Goal: Book appointment/travel/reservation

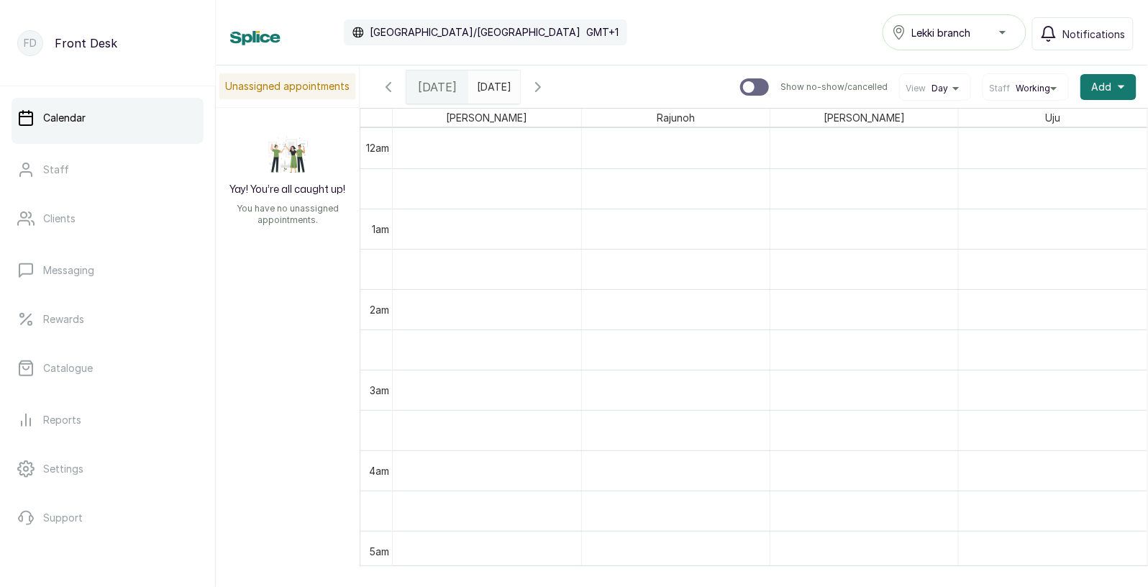
scroll to position [980, 0]
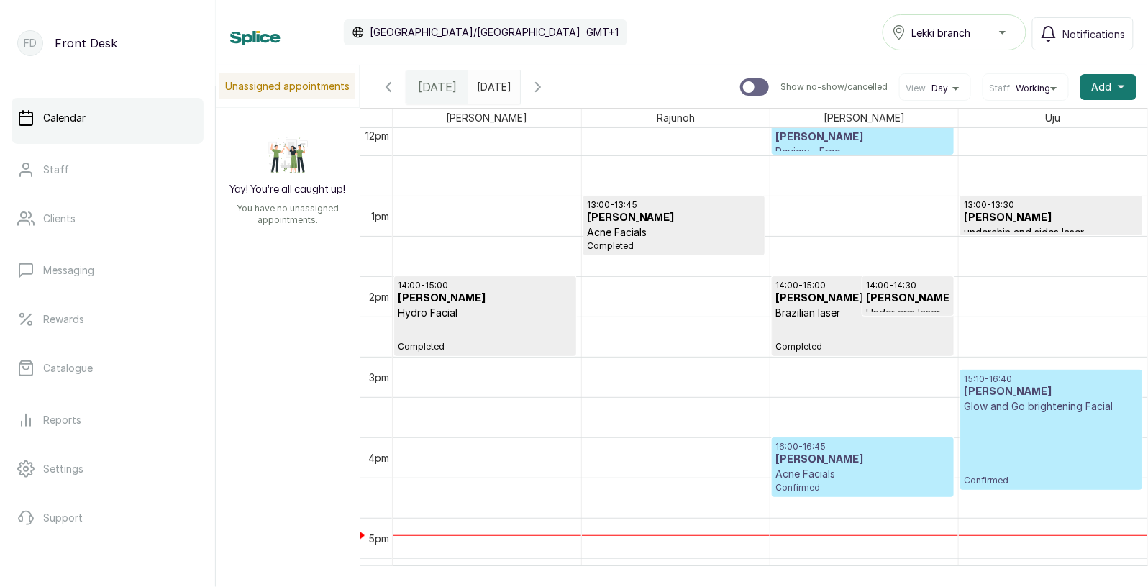
click at [895, 469] on p "Acne Facials" at bounding box center [863, 474] width 175 height 14
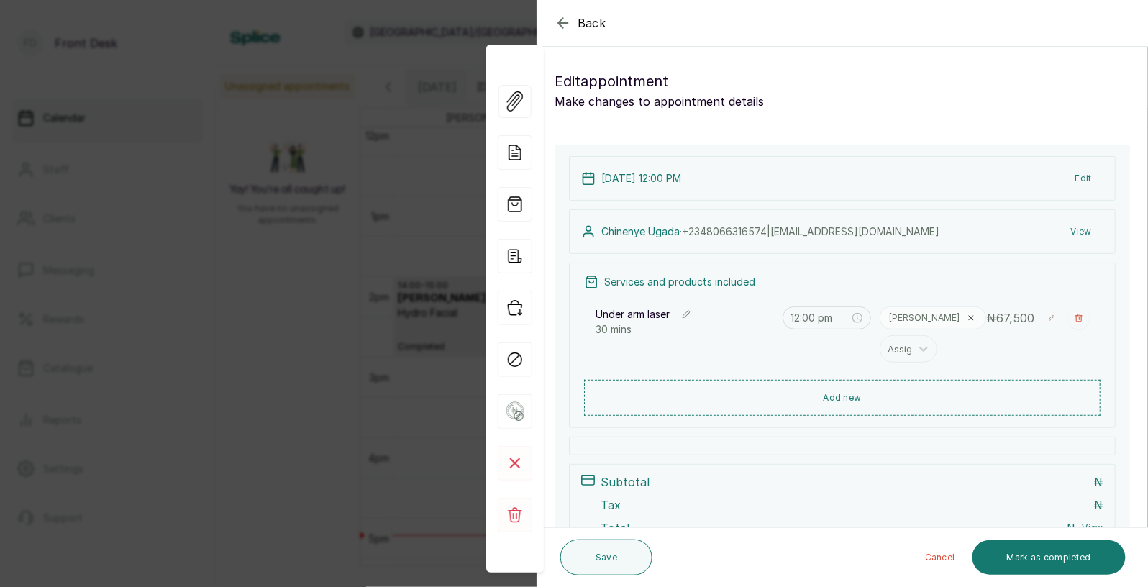
type input "4:00 pm"
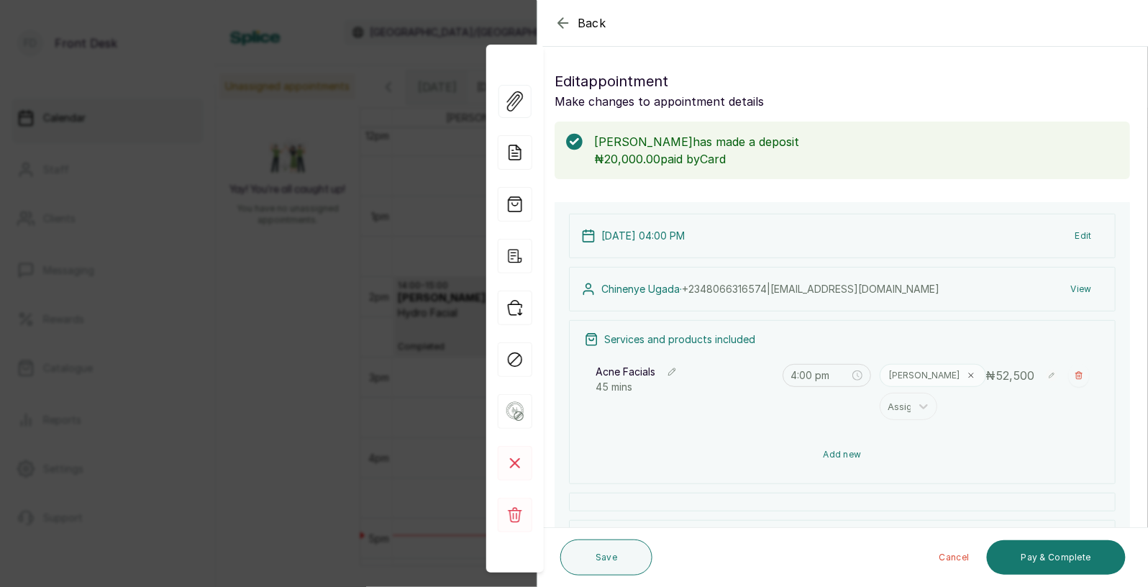
click at [863, 398] on div "Acne Facials 45 mins 4:00 pm [PERSON_NAME] Assign ₦ 52,500" at bounding box center [842, 391] width 517 height 73
click at [818, 451] on button "Add new" at bounding box center [842, 454] width 517 height 35
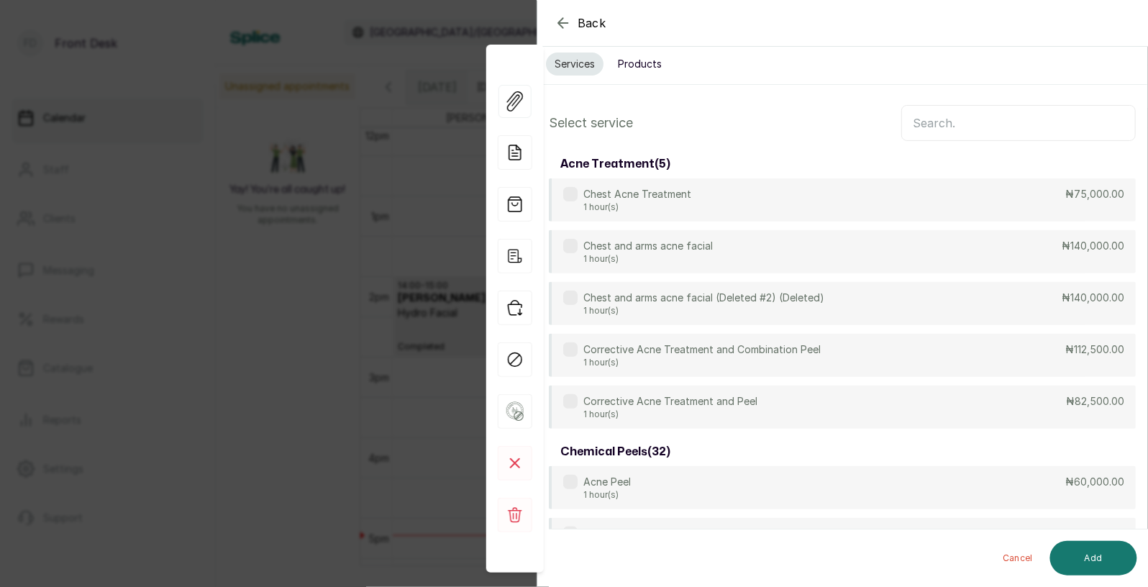
scroll to position [13, 0]
click at [949, 128] on input "text" at bounding box center [1018, 124] width 235 height 36
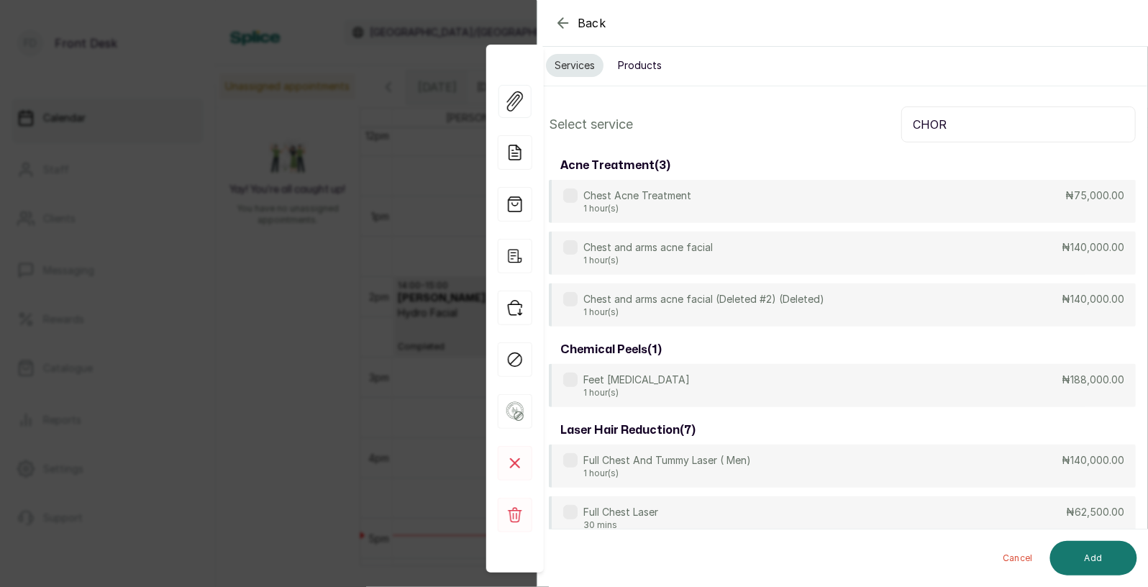
scroll to position [0, 0]
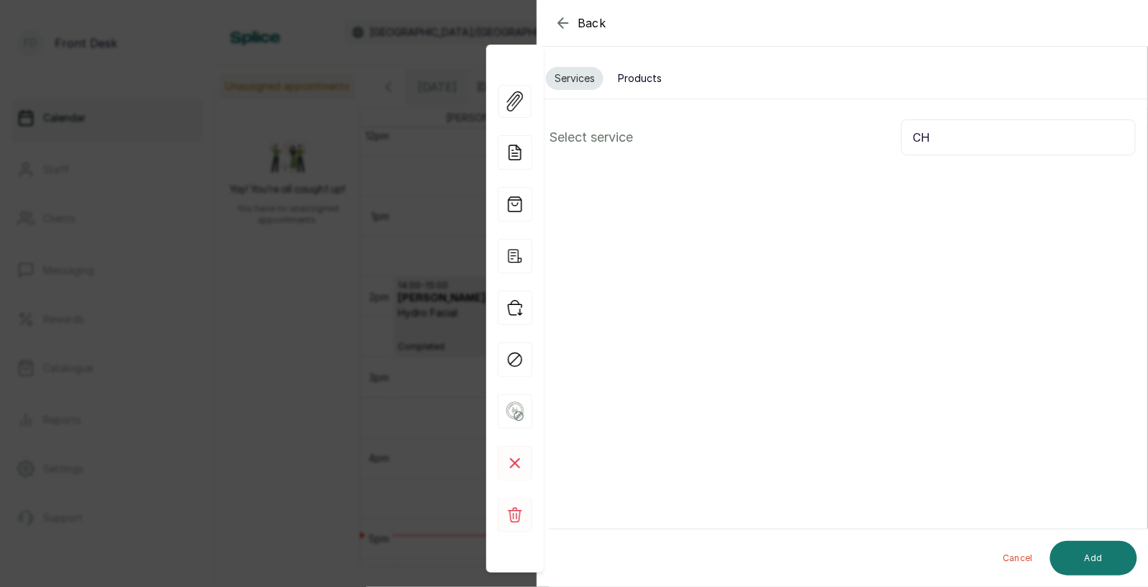
type input "C"
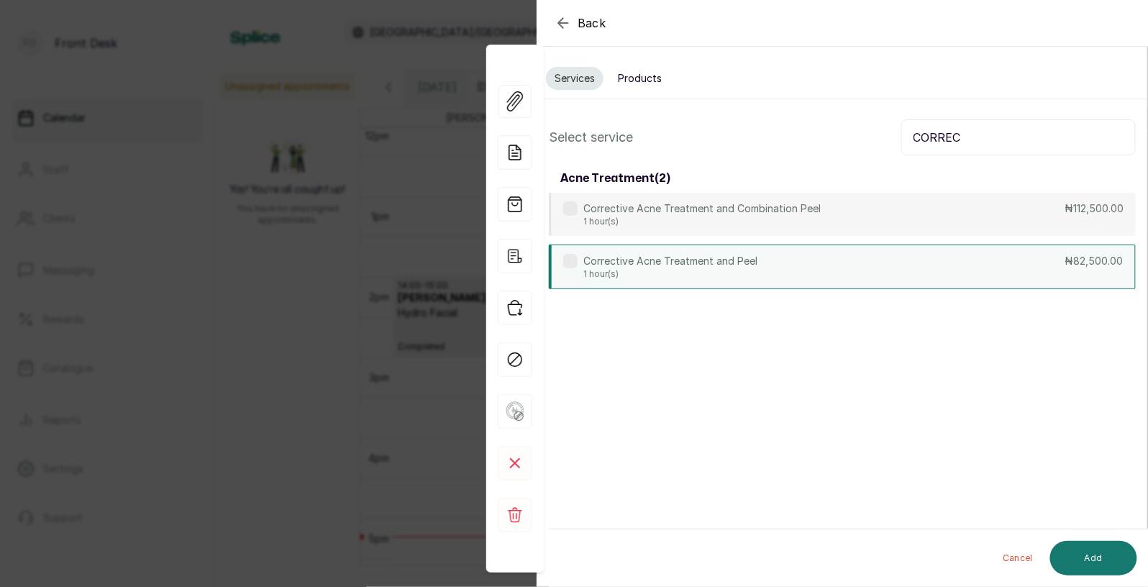
type input "CORREC"
click at [694, 260] on p "Corrective Acne Treatment and Peel" at bounding box center [670, 261] width 174 height 14
click at [1098, 568] on button "Add" at bounding box center [1093, 558] width 87 height 35
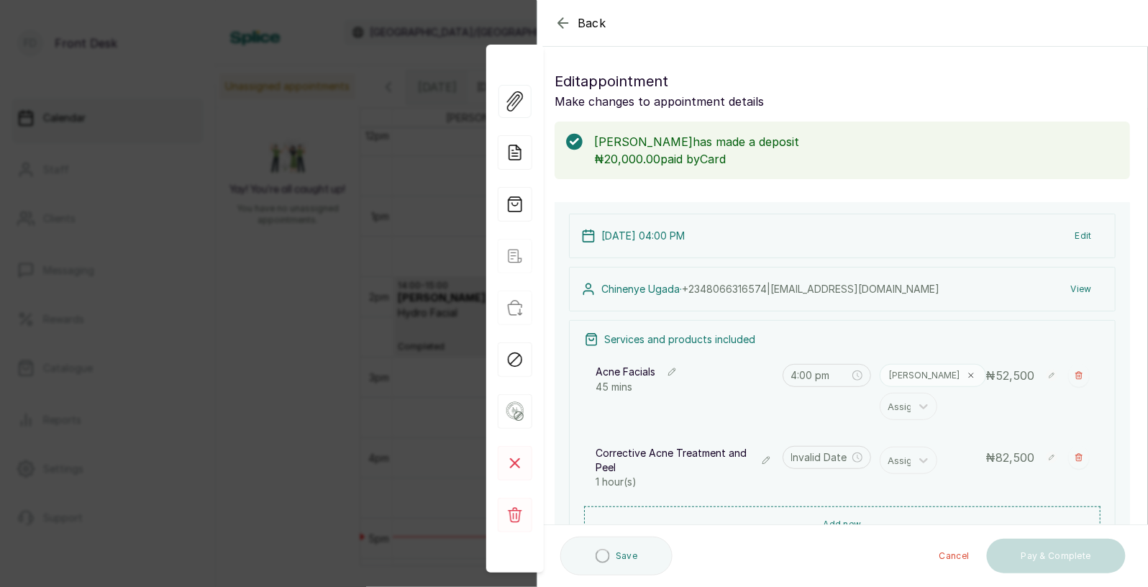
type input "4:45 pm"
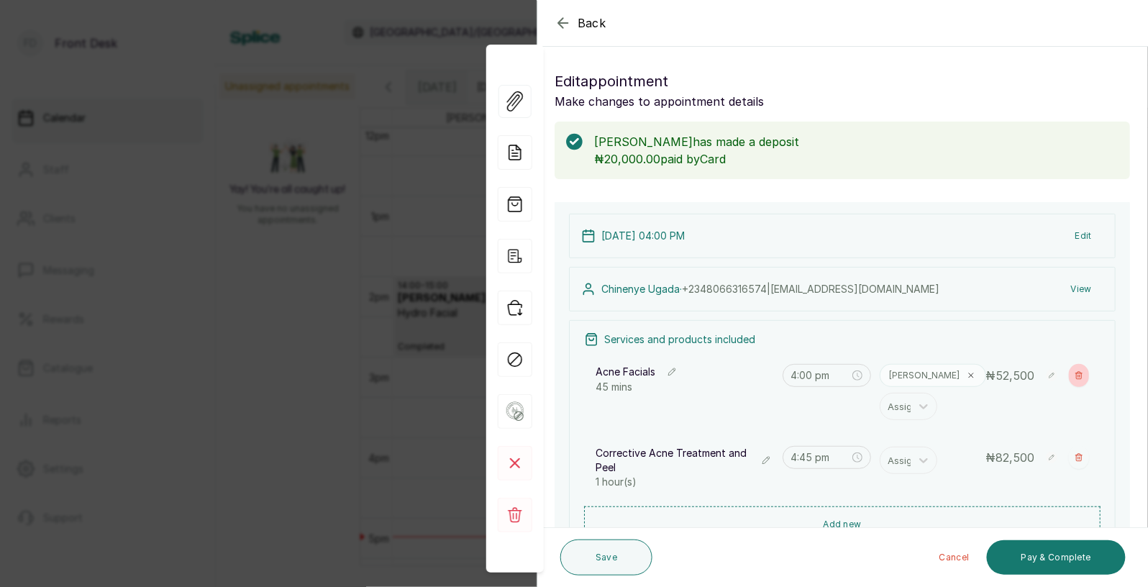
click at [1081, 377] on icon "button" at bounding box center [1079, 375] width 9 height 9
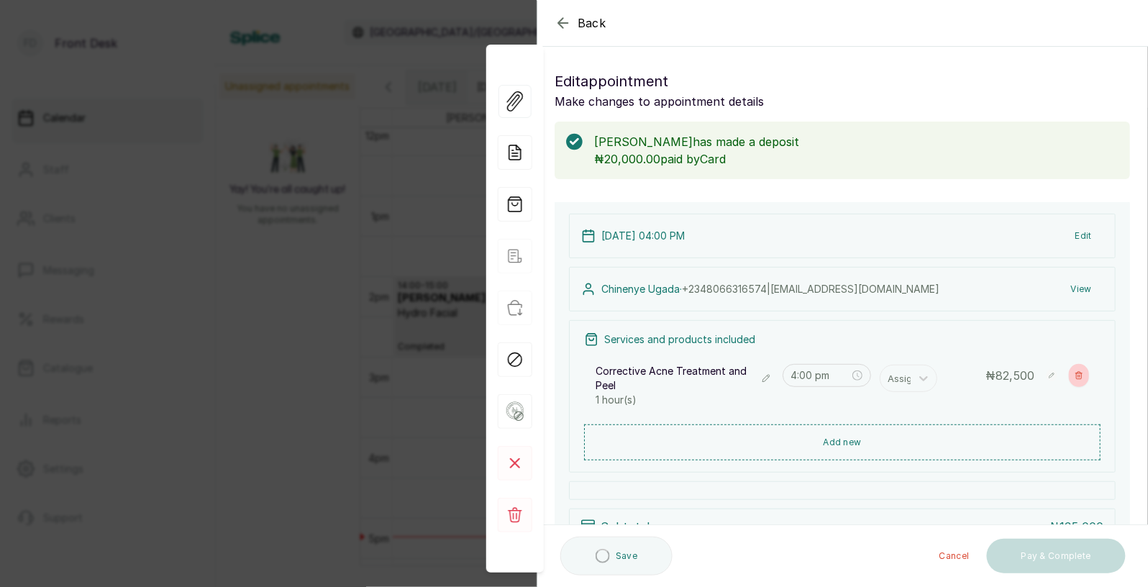
type input "4:45 pm"
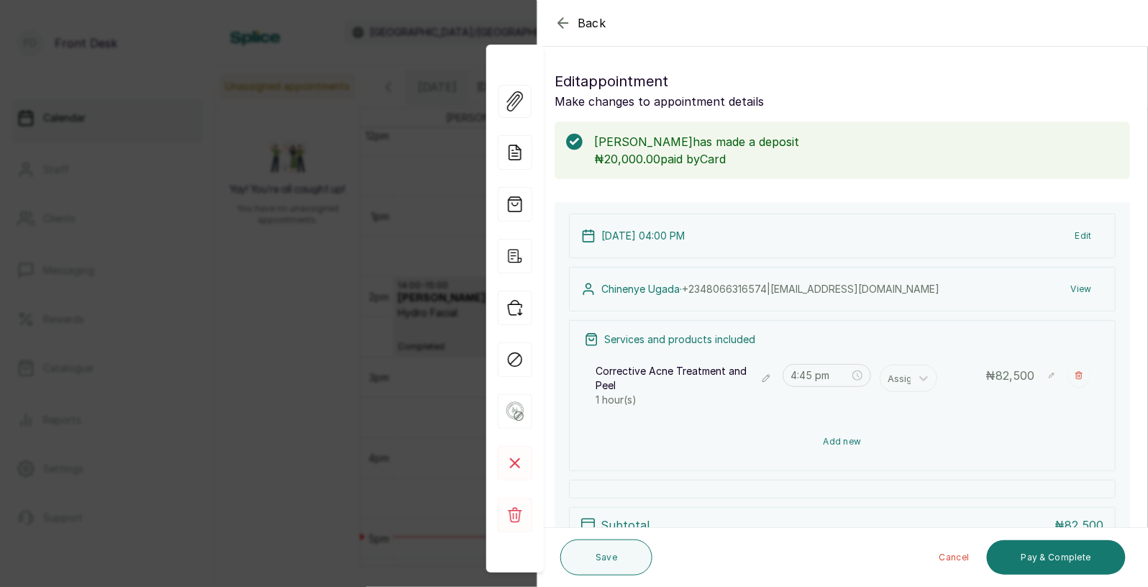
click at [861, 438] on button "Add new" at bounding box center [842, 441] width 517 height 35
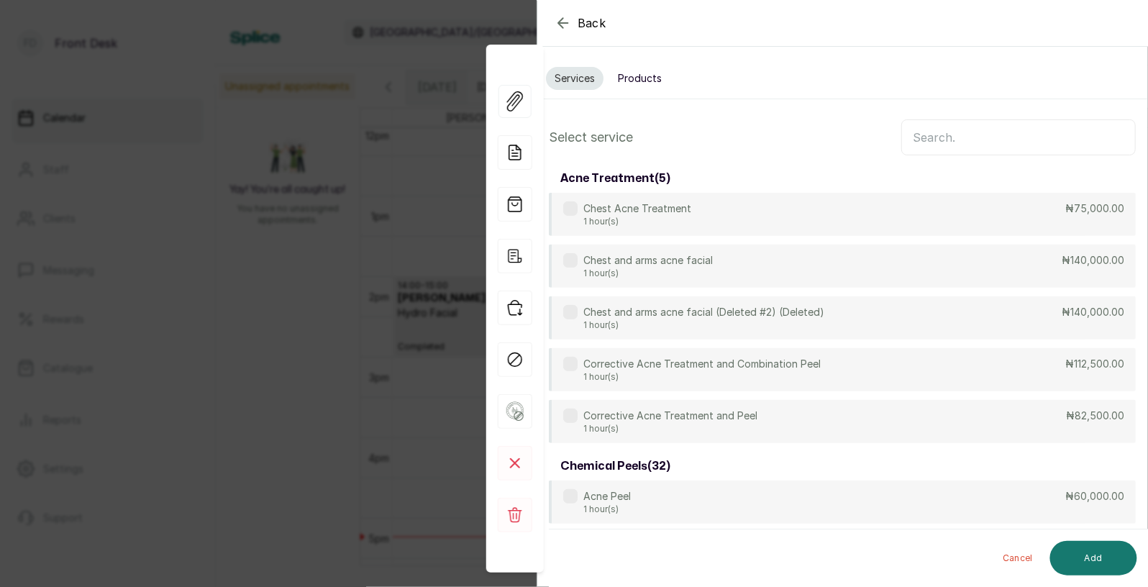
click at [979, 140] on input "text" at bounding box center [1018, 137] width 235 height 36
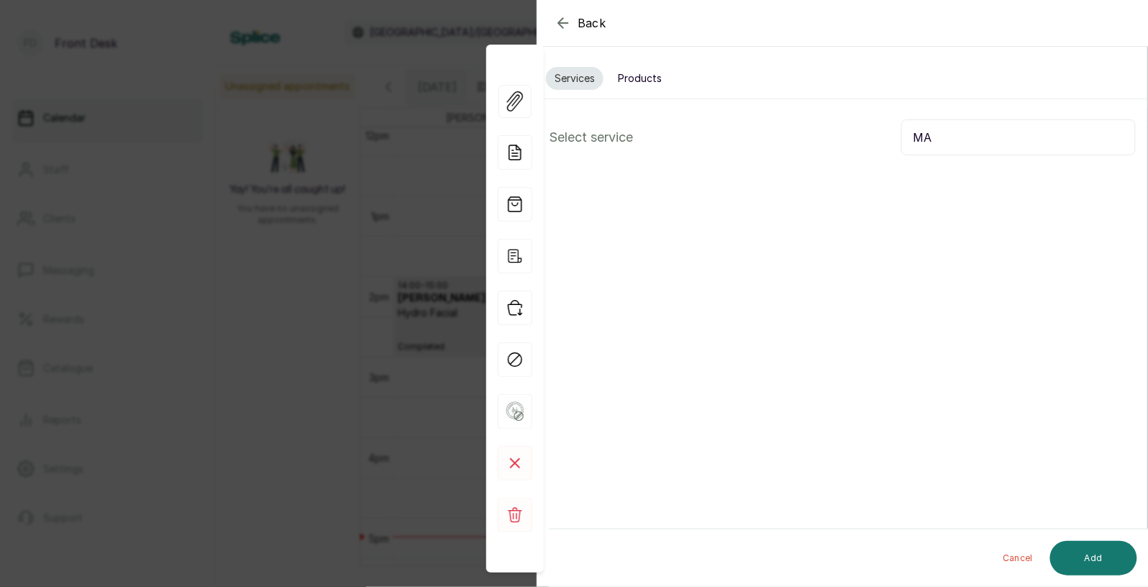
type input "M"
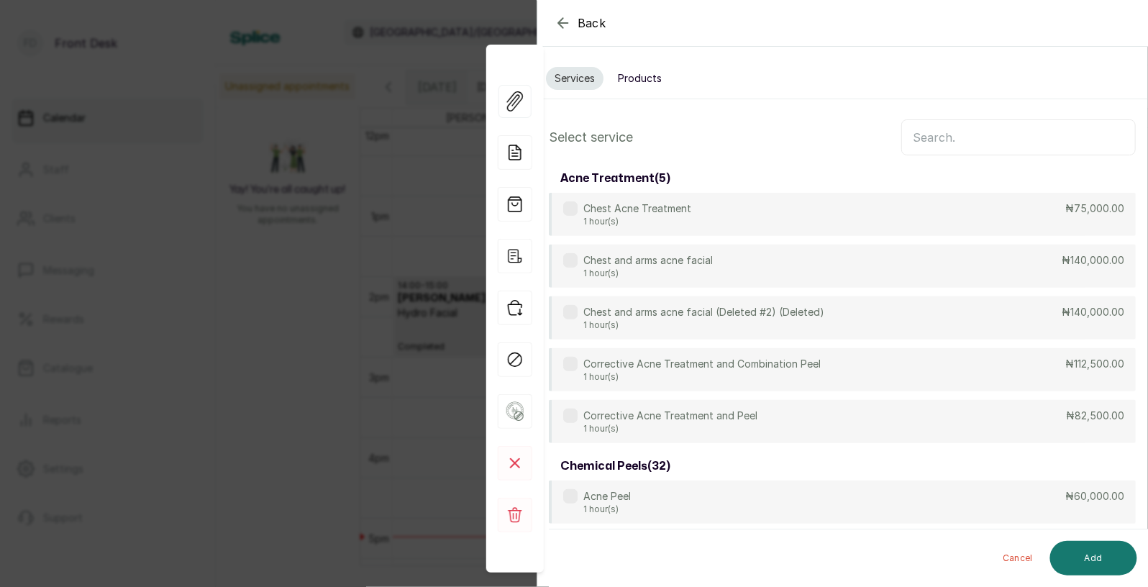
click at [591, 23] on span "Back" at bounding box center [592, 22] width 29 height 17
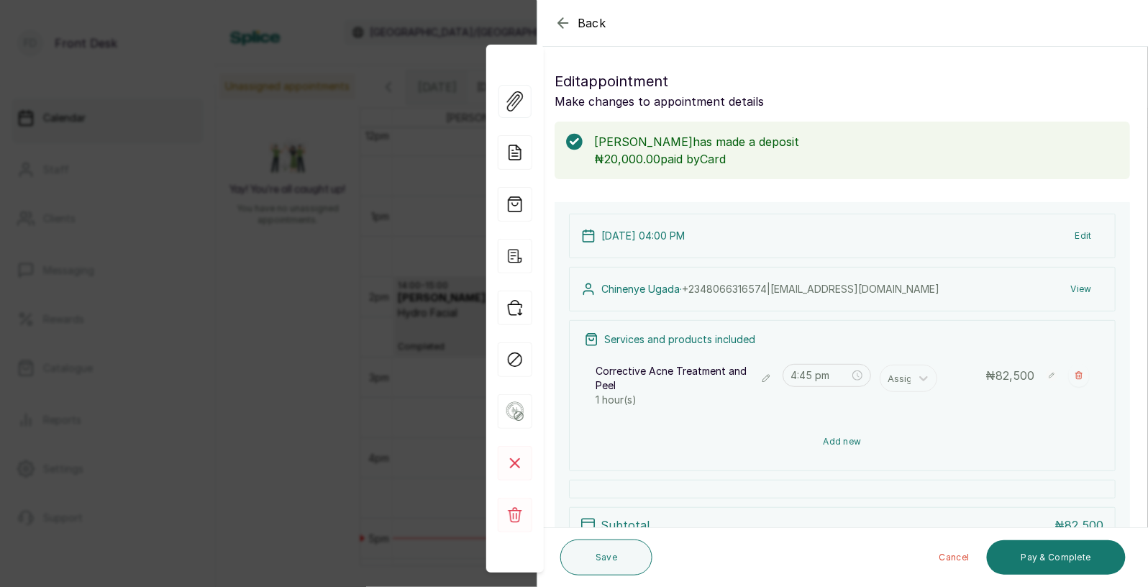
click at [855, 435] on button "Add new" at bounding box center [842, 441] width 517 height 35
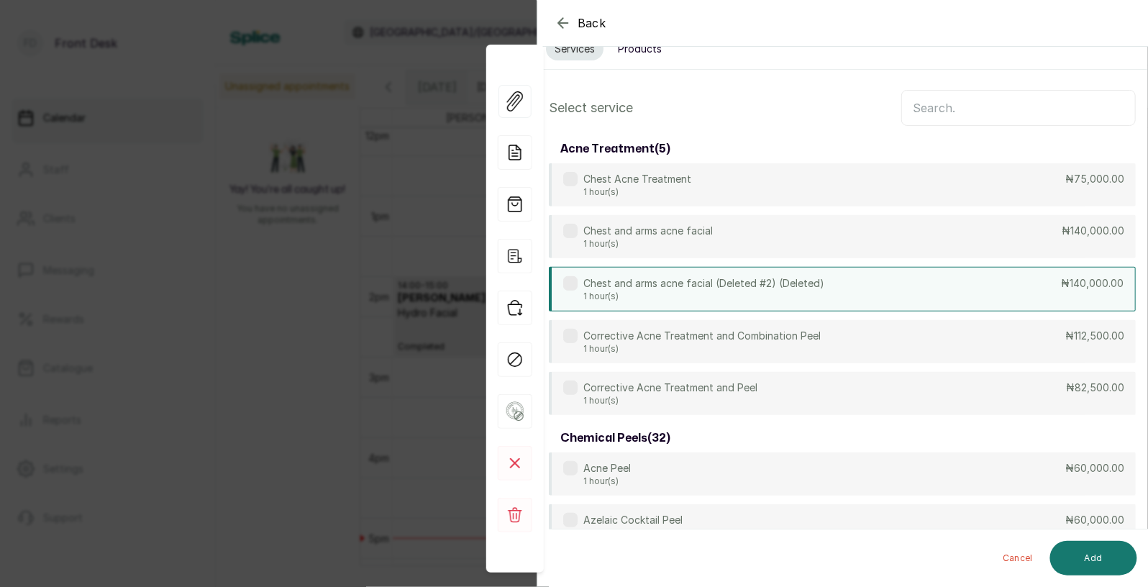
scroll to position [26, 0]
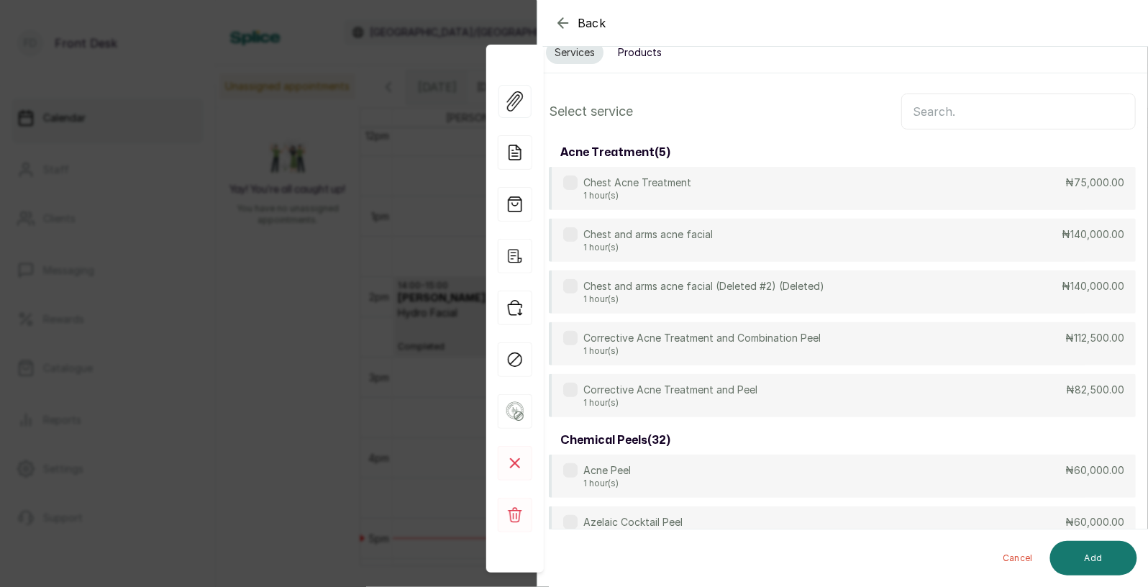
click at [966, 107] on input "text" at bounding box center [1018, 112] width 235 height 36
type input "a"
click at [588, 18] on span "Back" at bounding box center [592, 22] width 29 height 17
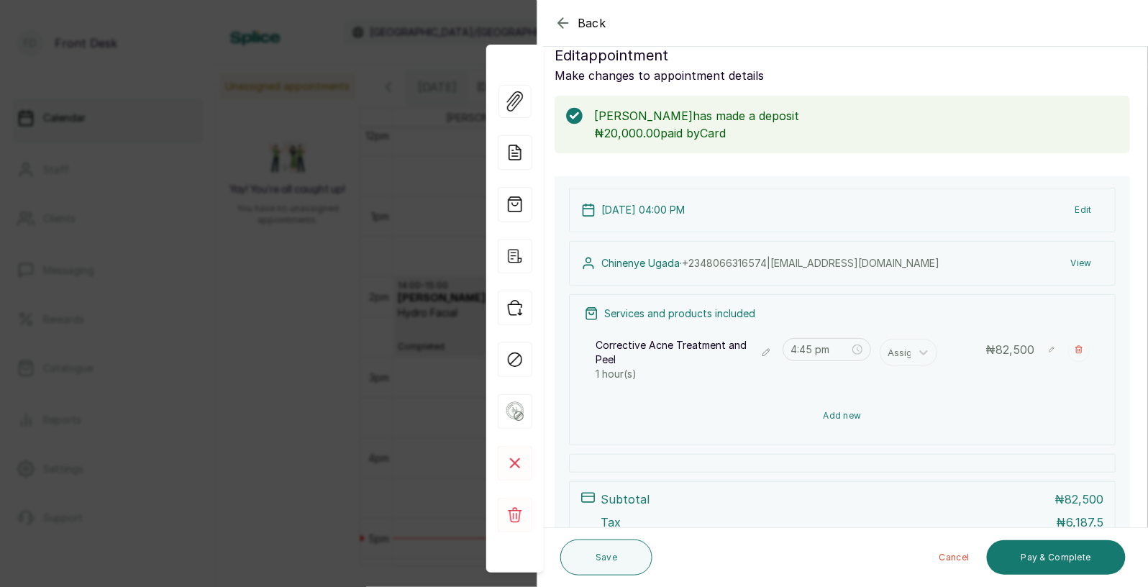
click at [840, 421] on button "Add new" at bounding box center [842, 416] width 517 height 35
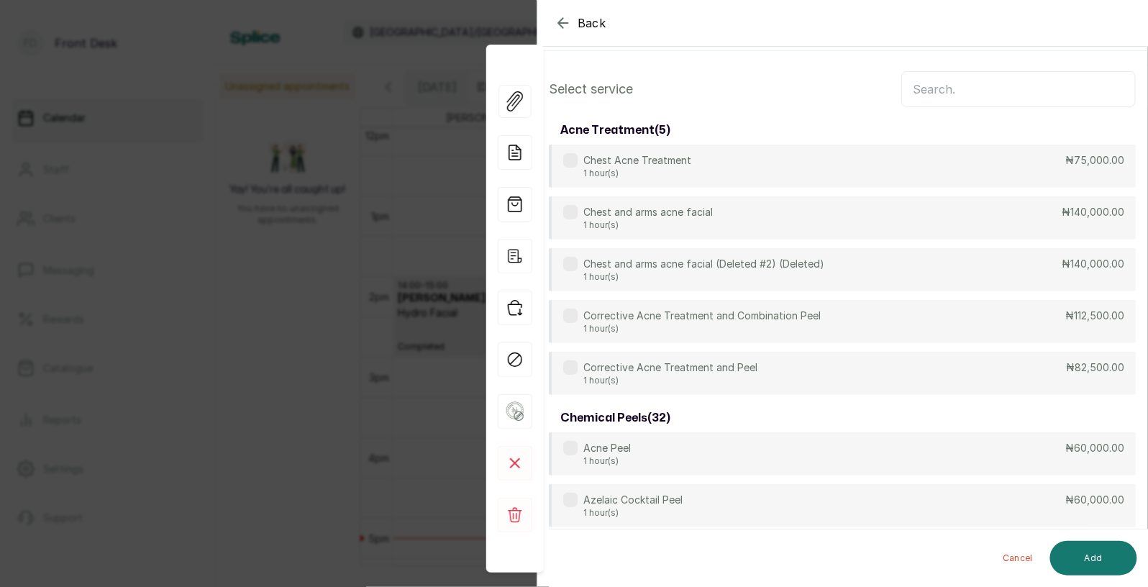
scroll to position [0, 0]
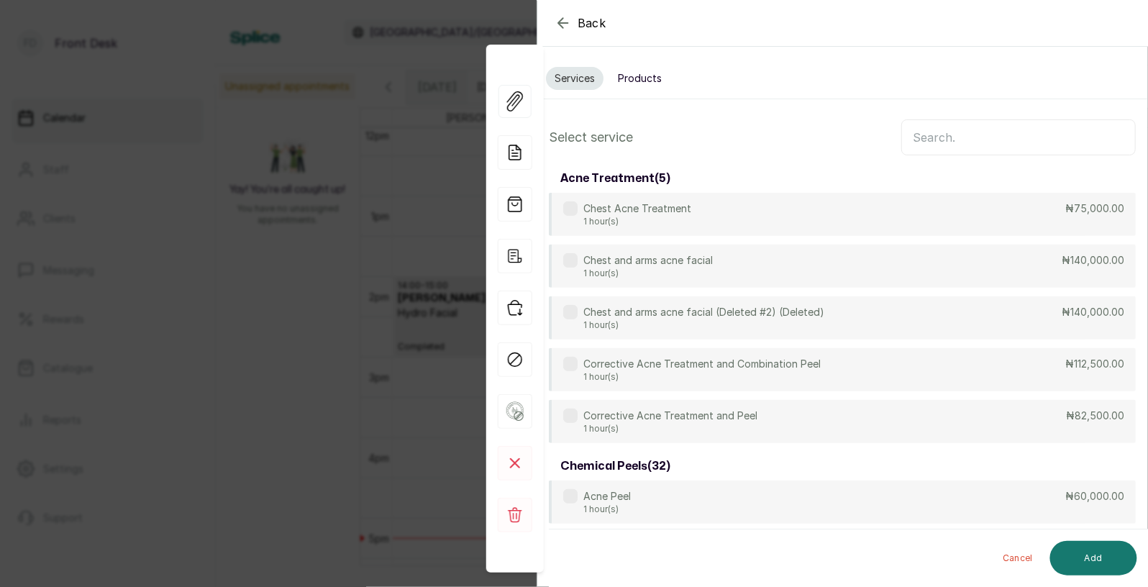
click at [649, 79] on button "Products" at bounding box center [639, 78] width 61 height 23
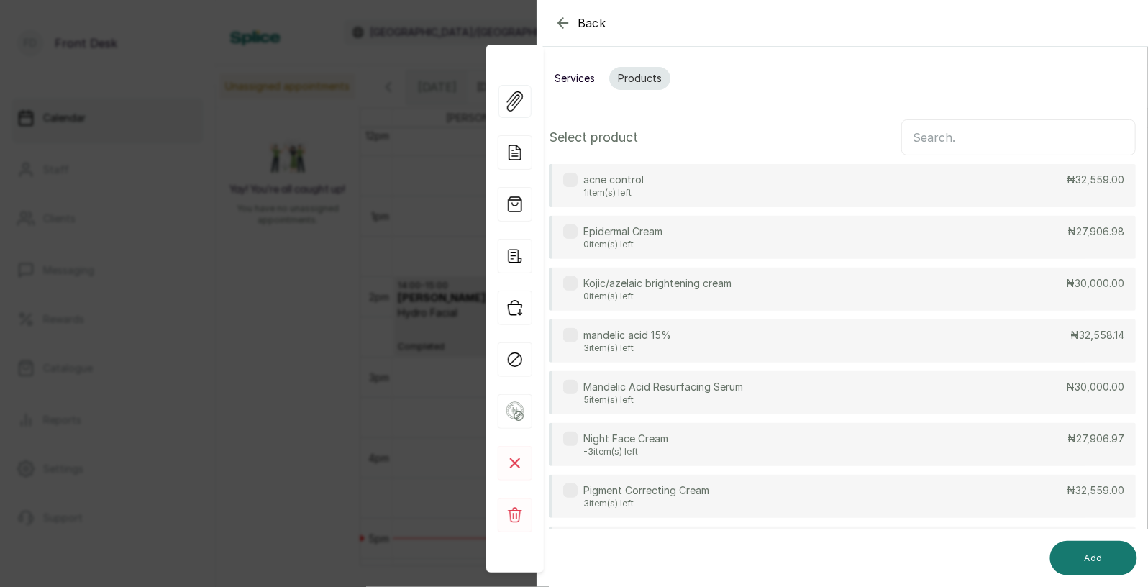
click at [940, 135] on input "text" at bounding box center [1018, 137] width 235 height 36
click at [978, 184] on div "acne control 1 item(s) left ₦32,559.00" at bounding box center [842, 185] width 587 height 43
click at [1098, 559] on button "Add" at bounding box center [1093, 558] width 87 height 35
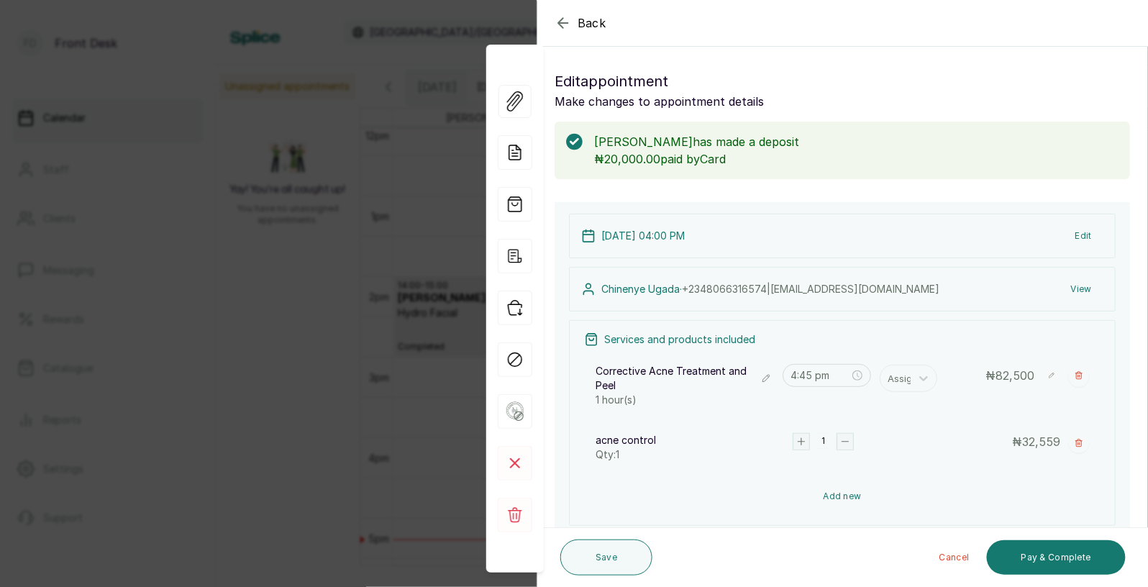
click at [832, 496] on button "Add new" at bounding box center [842, 496] width 517 height 35
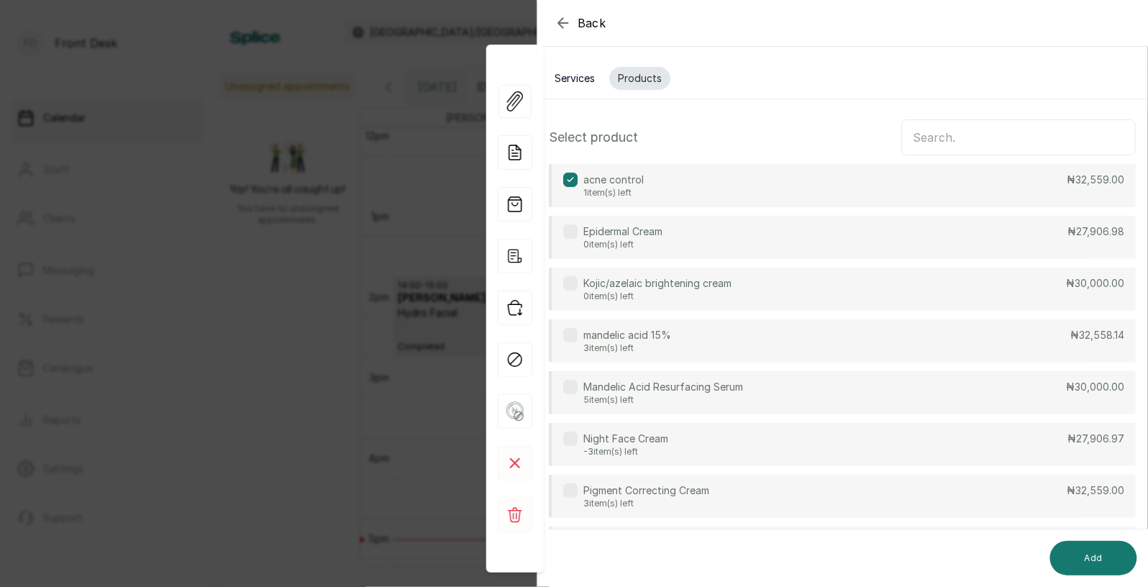
click at [671, 338] on p "mandelic acid 15%" at bounding box center [627, 335] width 88 height 14
click at [1089, 552] on button "Add" at bounding box center [1093, 558] width 87 height 35
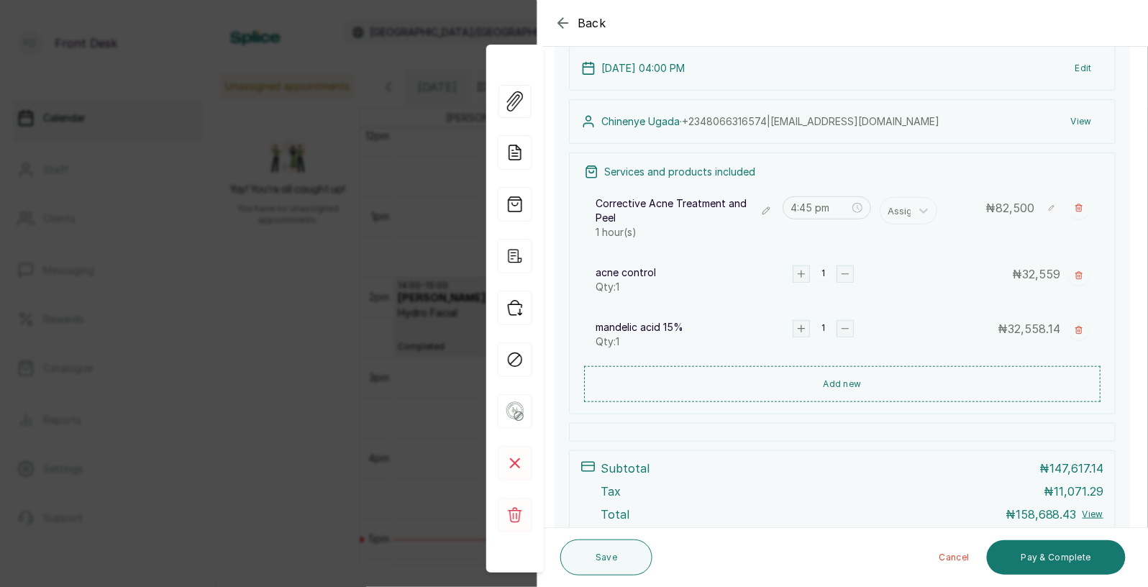
scroll to position [288, 0]
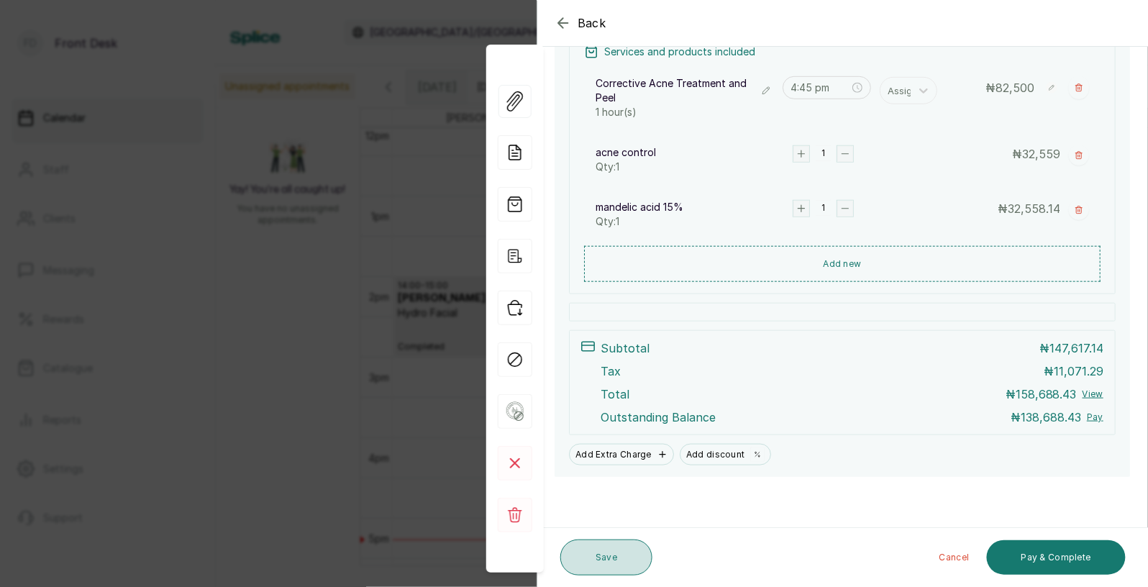
click at [619, 558] on button "Save" at bounding box center [606, 558] width 92 height 36
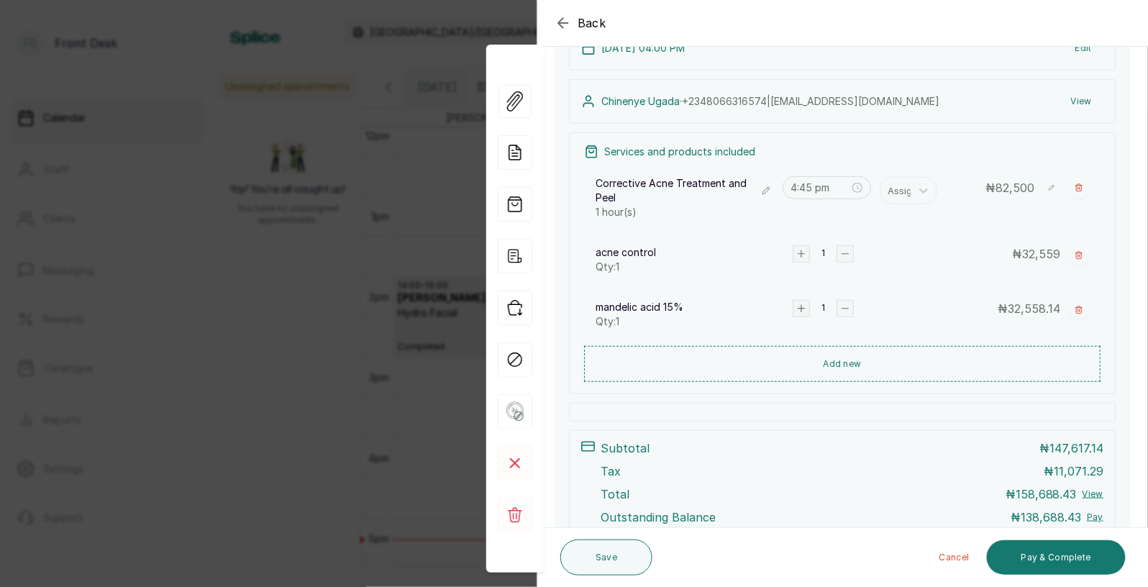
scroll to position [191, 0]
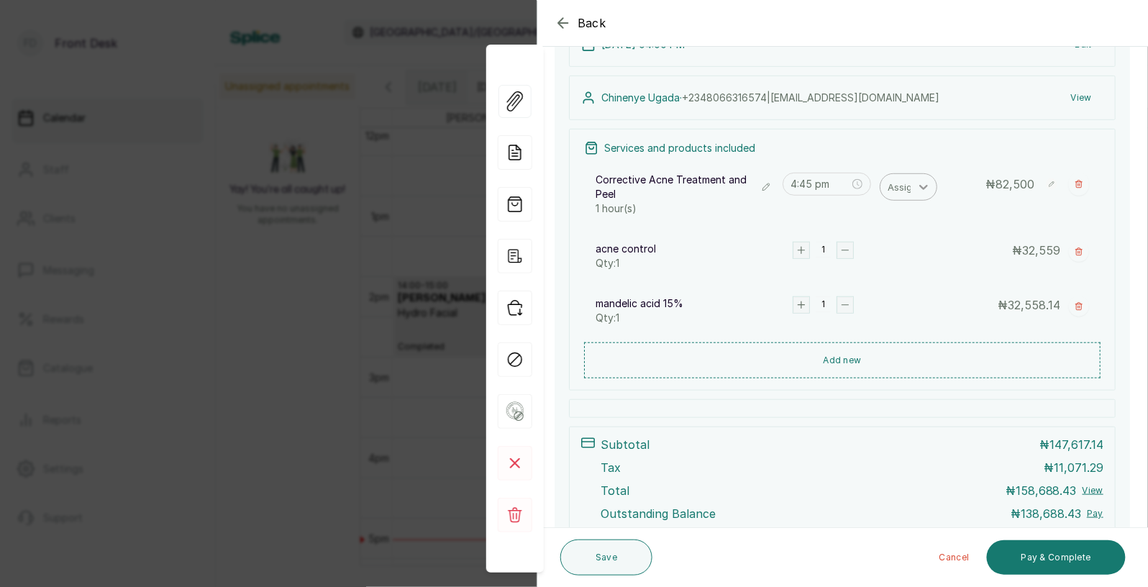
click at [919, 186] on icon at bounding box center [924, 187] width 14 height 14
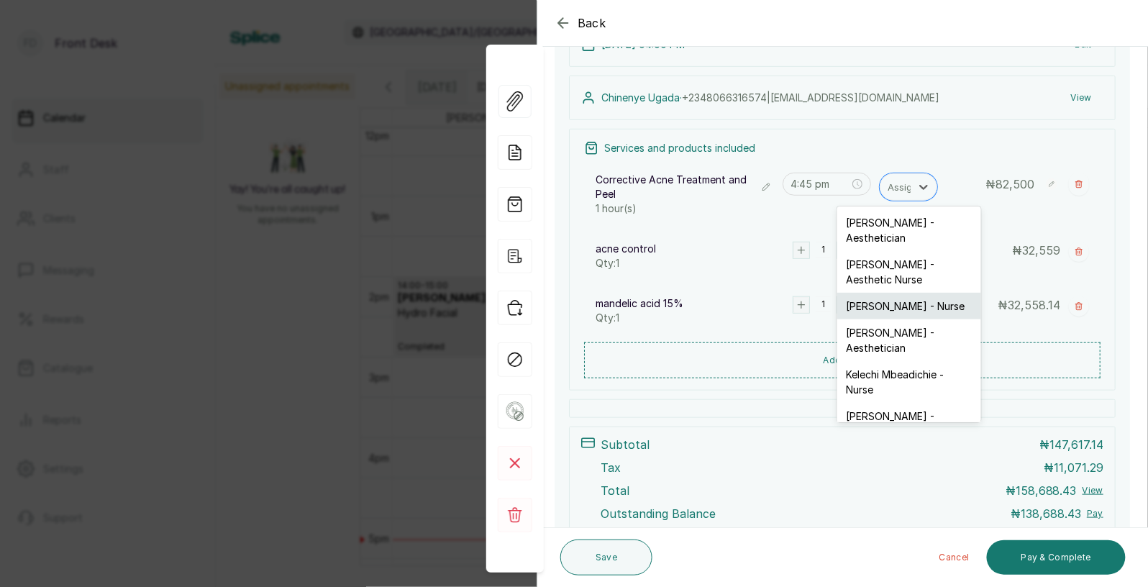
click at [903, 293] on div "[PERSON_NAME] - Nurse" at bounding box center [909, 306] width 144 height 27
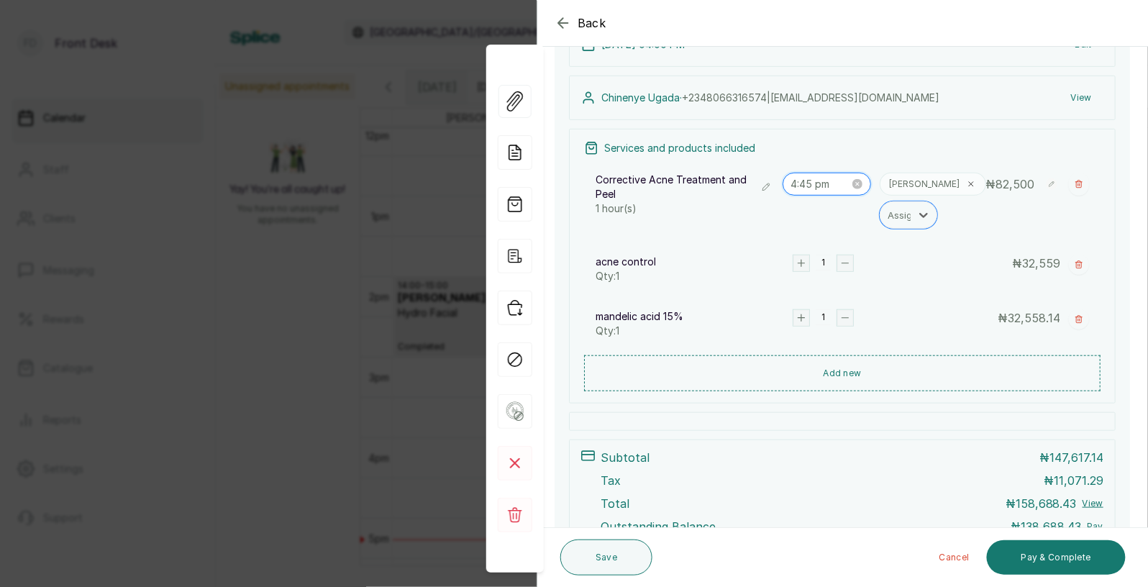
click at [834, 186] on input "4:45 pm" at bounding box center [820, 184] width 59 height 16
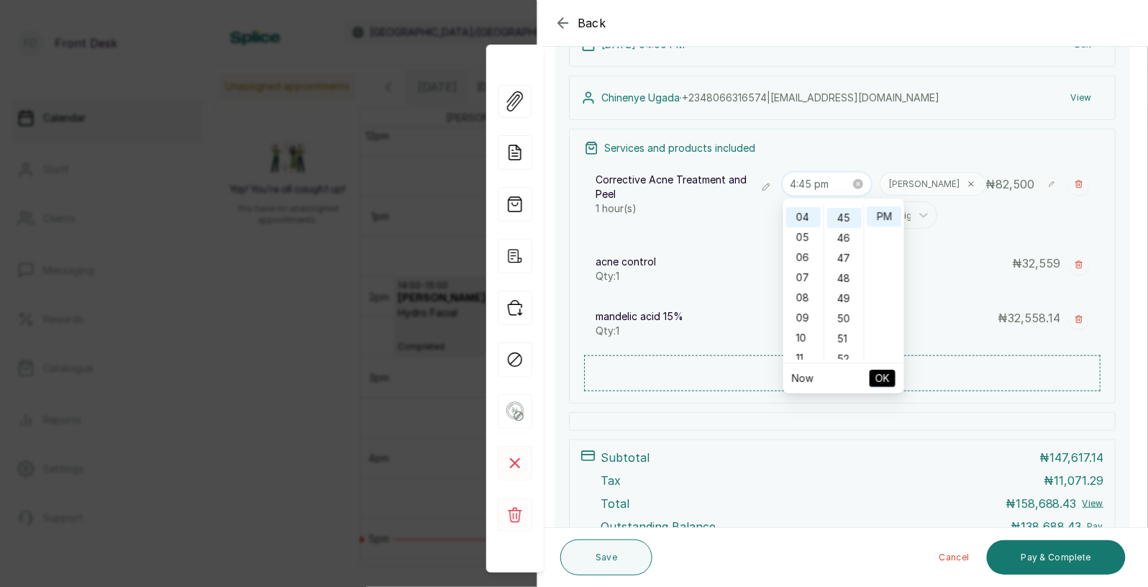
scroll to position [904, 0]
click at [886, 133] on div "Services and products included Corrective Acne Treatment and Peel 1 hour(s) 4:4…" at bounding box center [842, 266] width 547 height 275
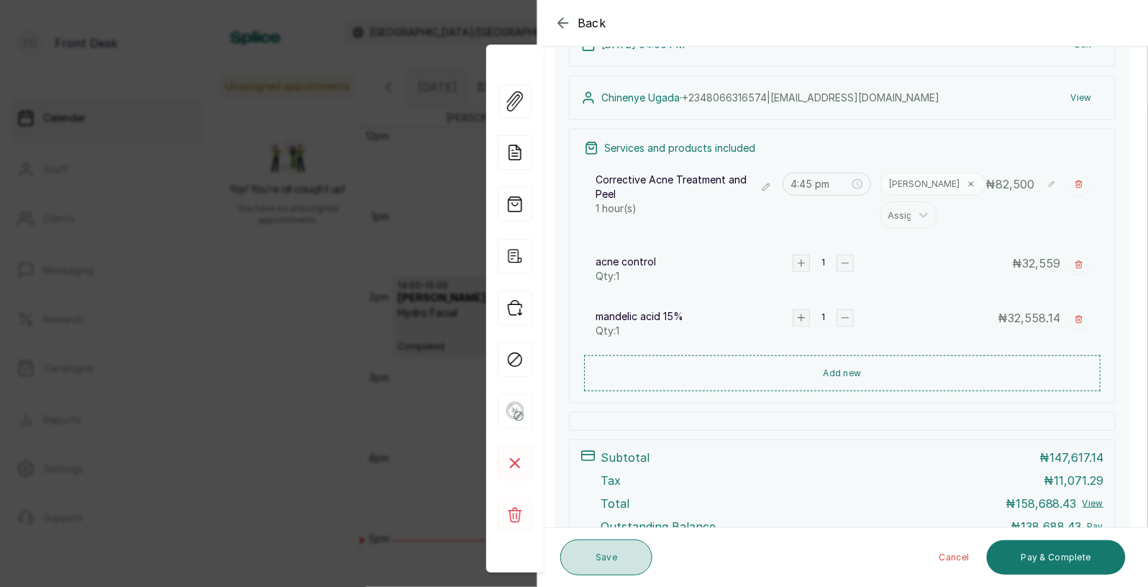
click at [613, 550] on button "Save" at bounding box center [606, 558] width 92 height 36
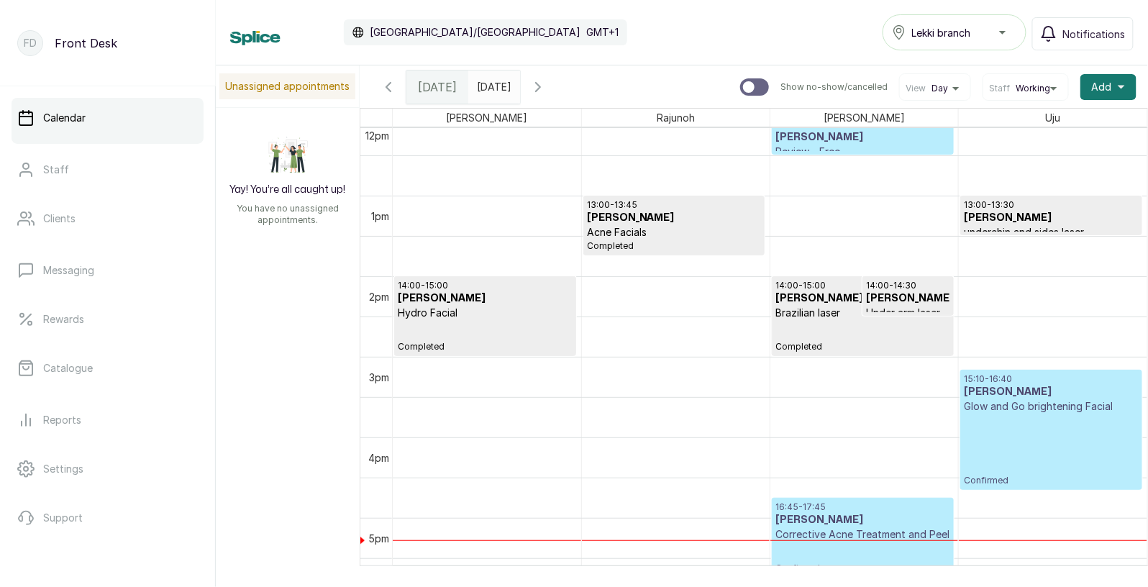
click at [819, 537] on p "Corrective Acne Treatment and Peel" at bounding box center [863, 534] width 175 height 14
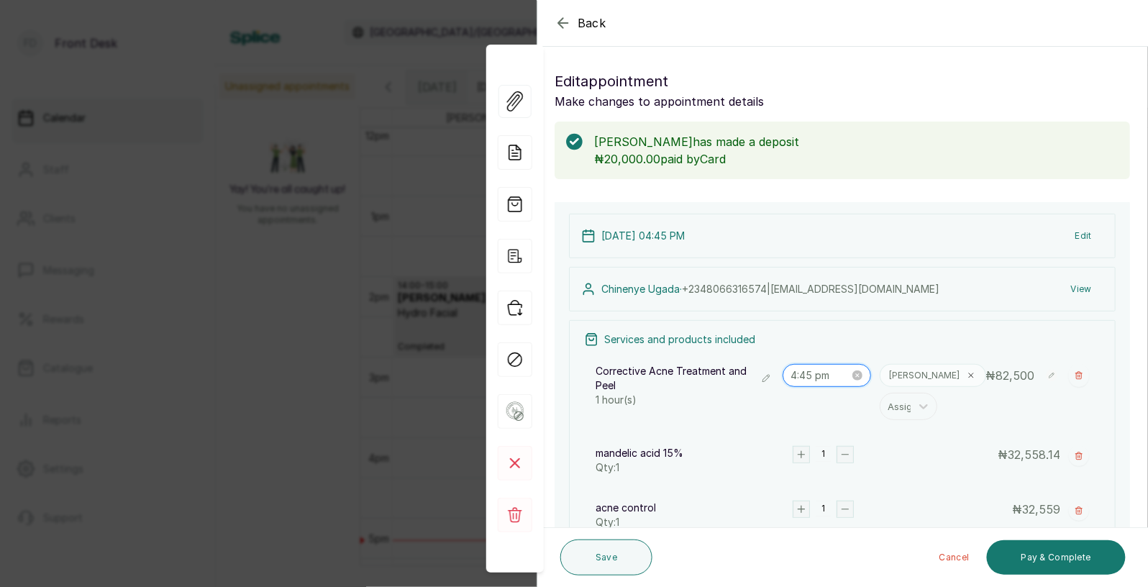
click at [822, 373] on input "4:45 pm" at bounding box center [820, 376] width 59 height 16
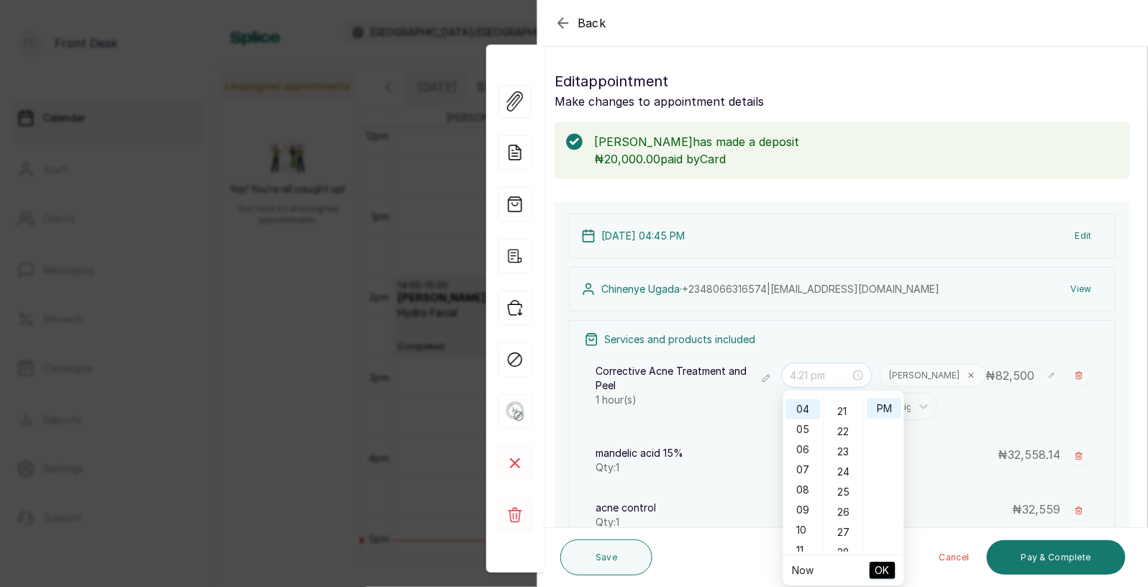
scroll to position [417, 0]
click at [840, 413] on div "21" at bounding box center [844, 412] width 35 height 20
click at [845, 406] on div "00" at bounding box center [844, 406] width 35 height 20
type input "4:00 pm"
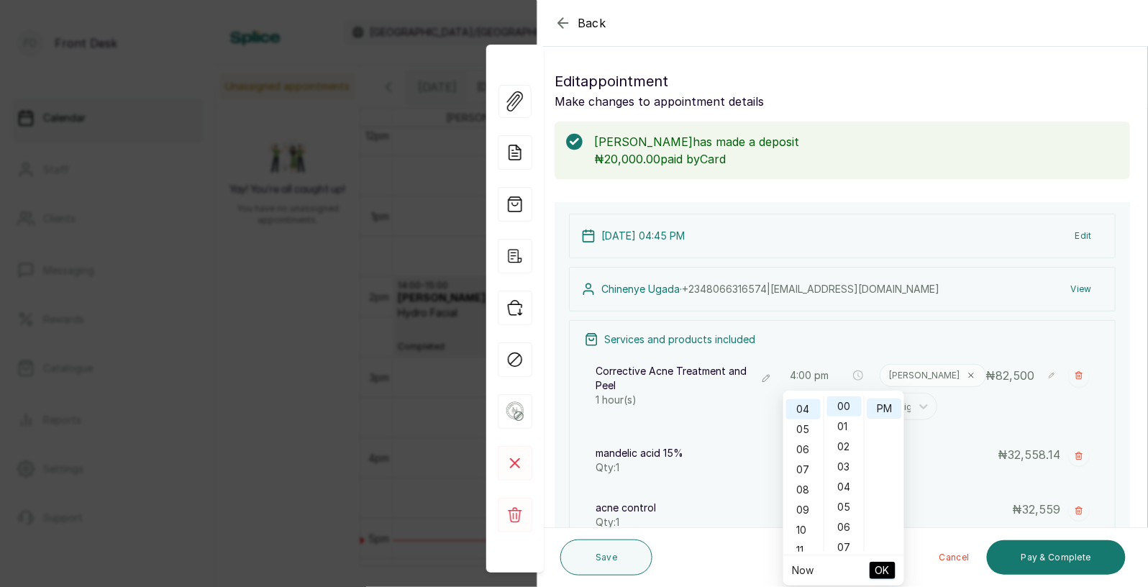
click at [886, 568] on span "OK" at bounding box center [883, 570] width 14 height 27
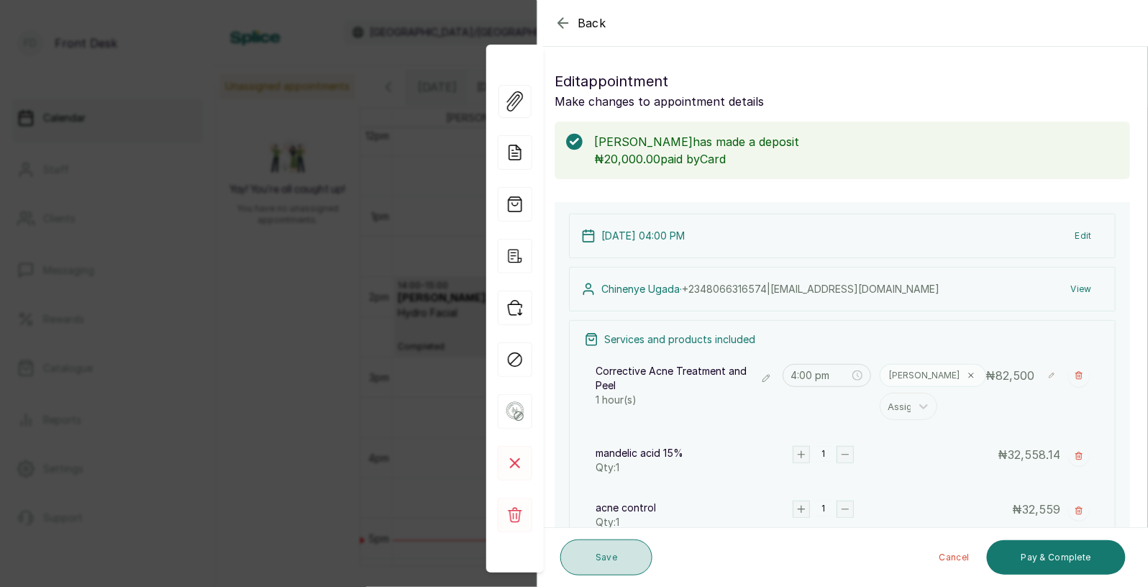
click at [616, 560] on button "Save" at bounding box center [606, 558] width 92 height 36
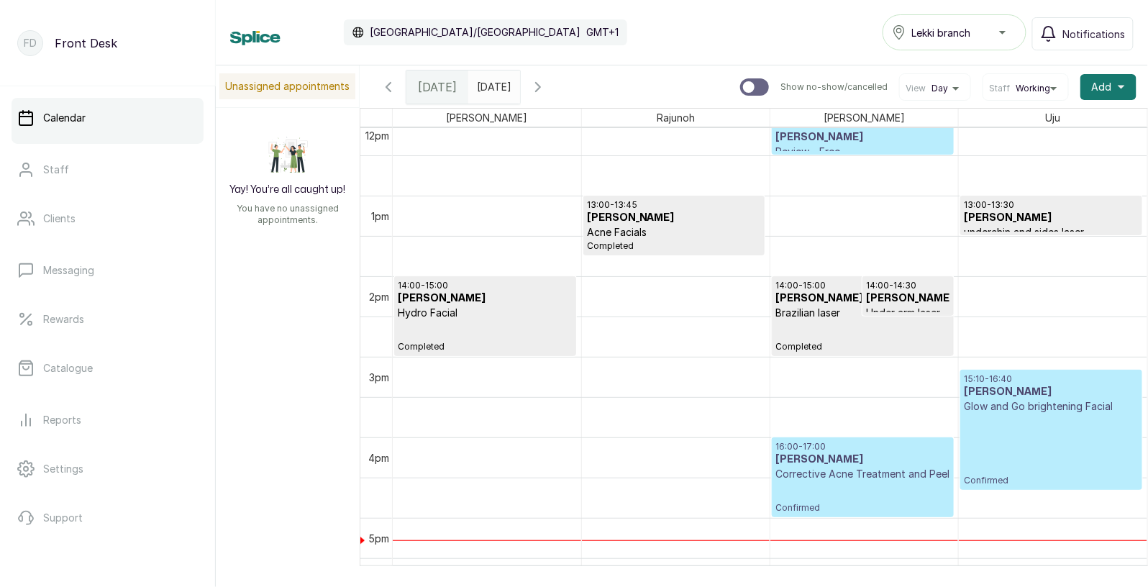
click at [845, 460] on h3 "[PERSON_NAME]" at bounding box center [863, 460] width 175 height 14
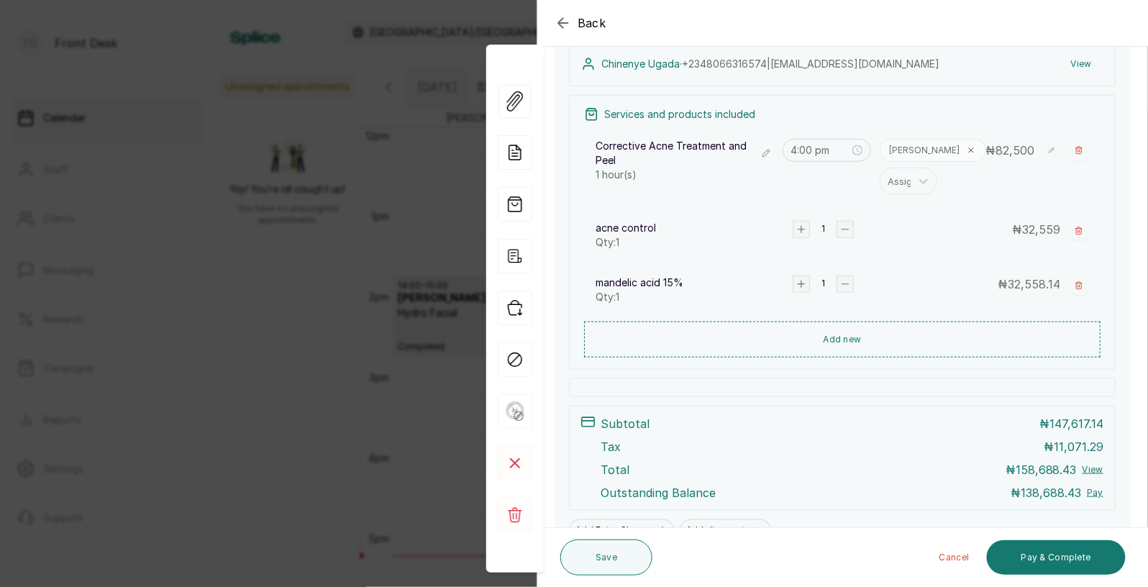
scroll to position [233, 0]
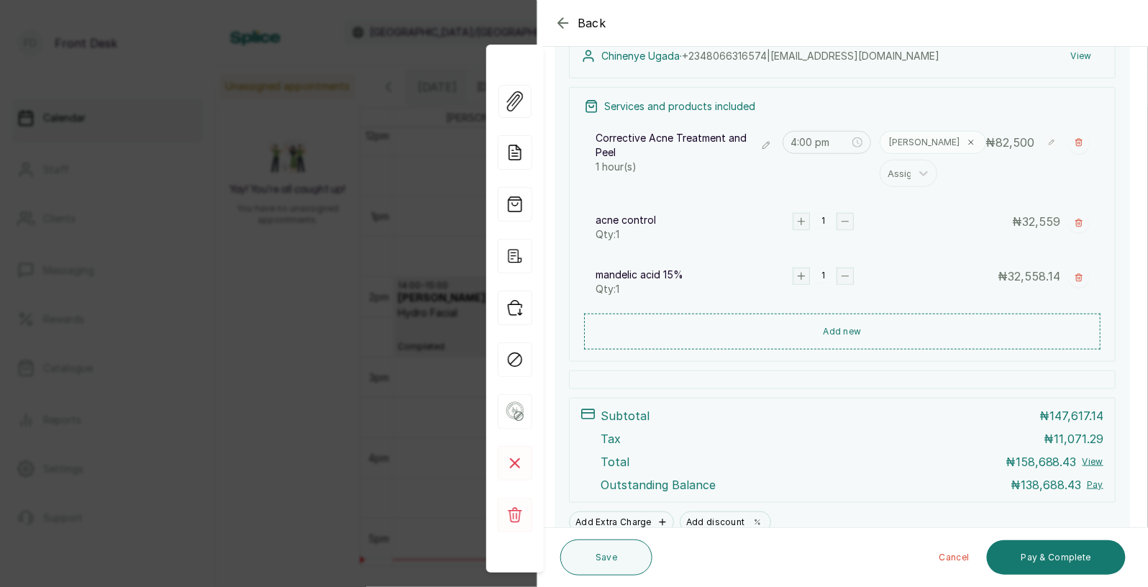
click at [586, 22] on span "Back" at bounding box center [592, 22] width 29 height 17
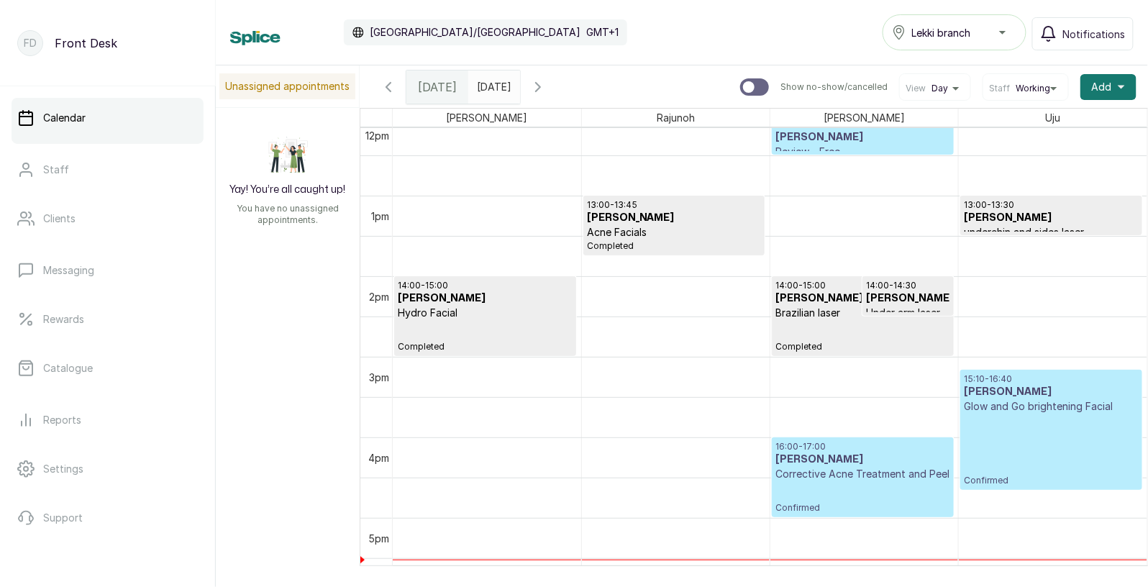
click at [1024, 460] on div "15:10 - 16:40 [PERSON_NAME] Glow and Go brightening Facial Confirmed" at bounding box center [1051, 429] width 175 height 113
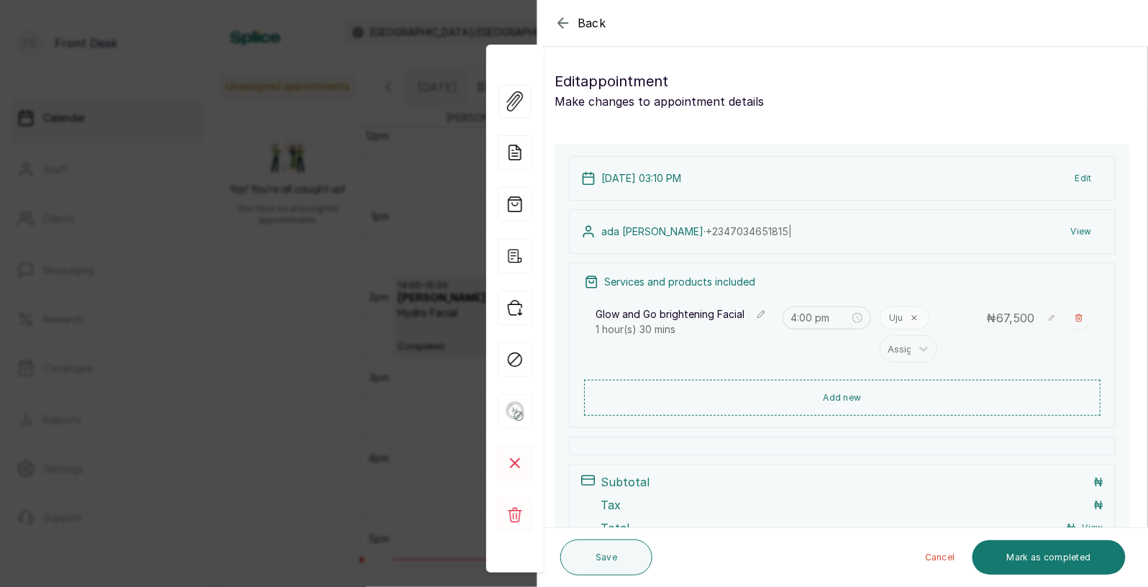
type input "3:10 pm"
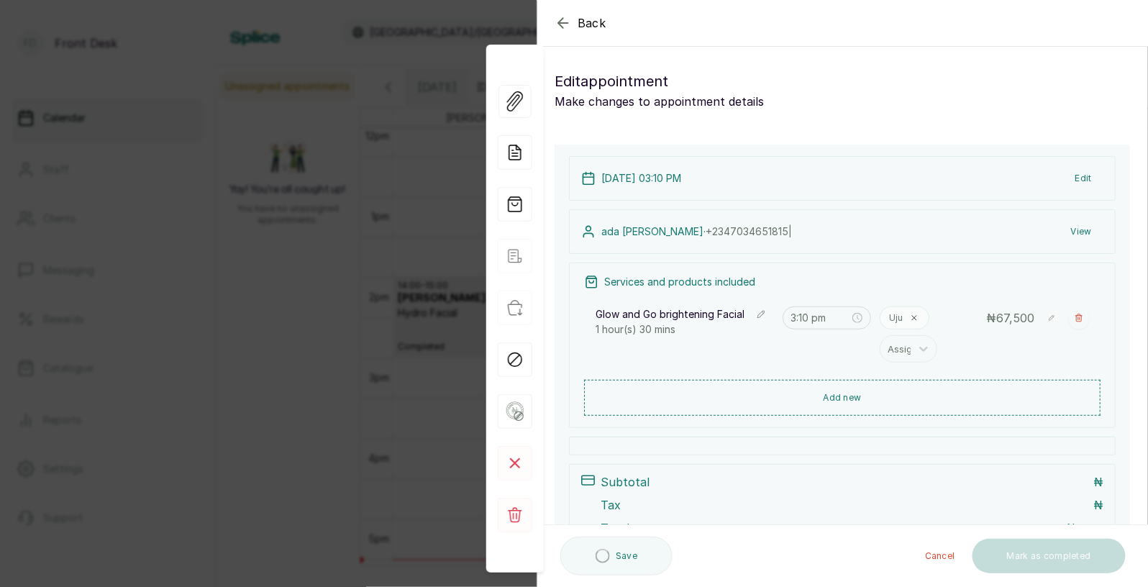
click at [321, 347] on div "Back Appointment Details Edit appointment Make changes to appointment details A…" at bounding box center [574, 293] width 1148 height 587
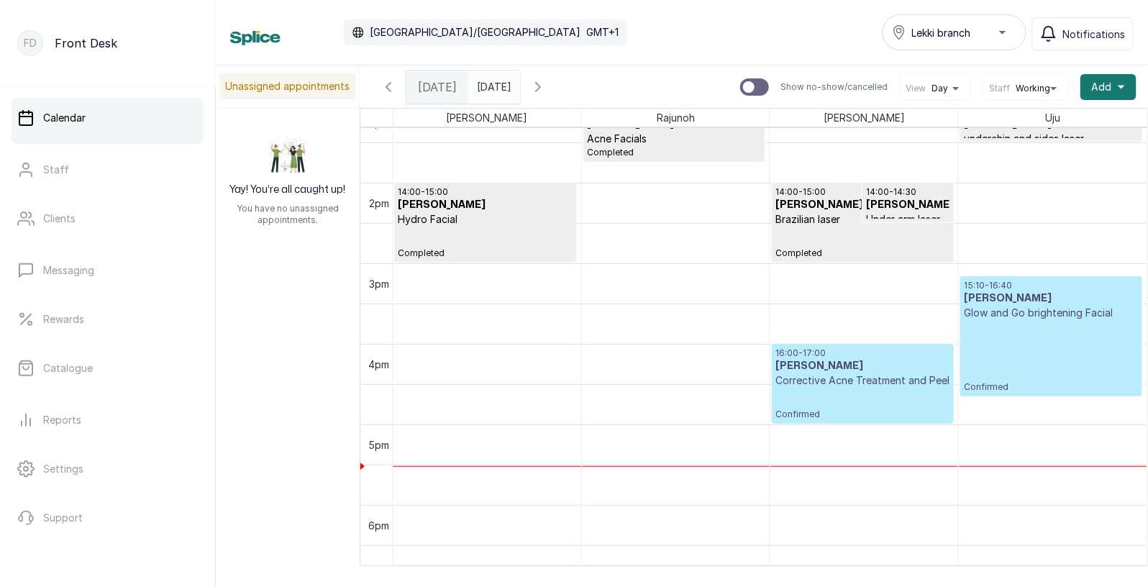
scroll to position [1086, 0]
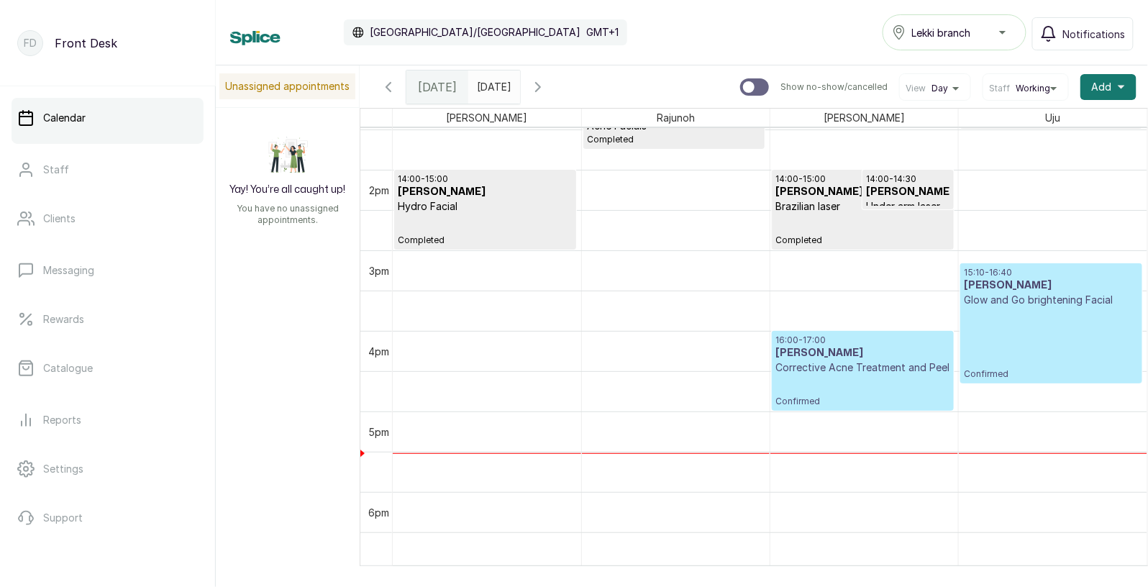
click at [849, 363] on p "Corrective Acne Treatment and Peel" at bounding box center [863, 367] width 175 height 14
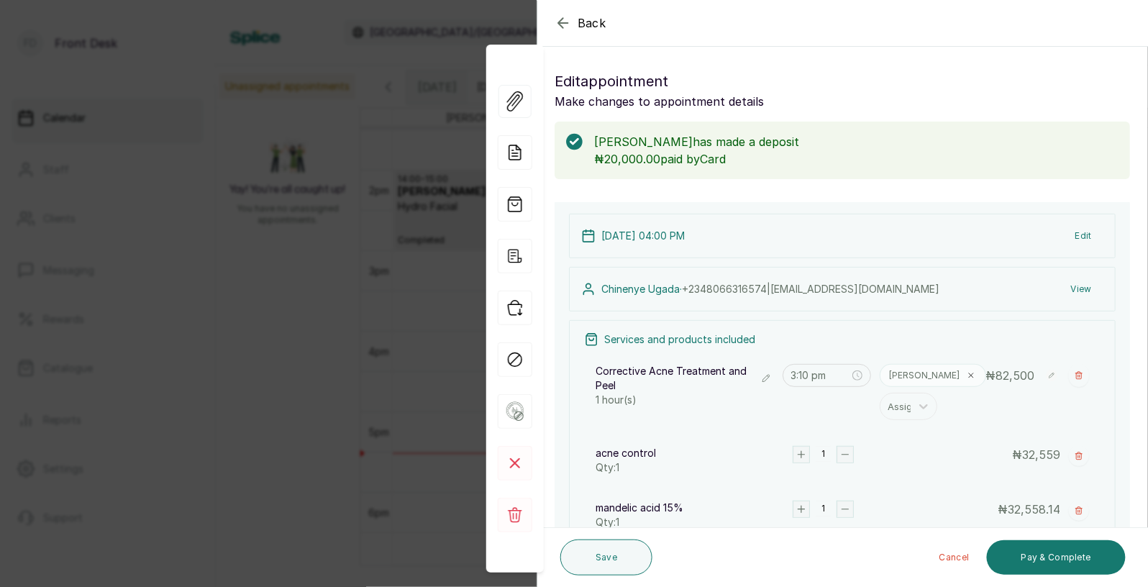
type input "4:00 pm"
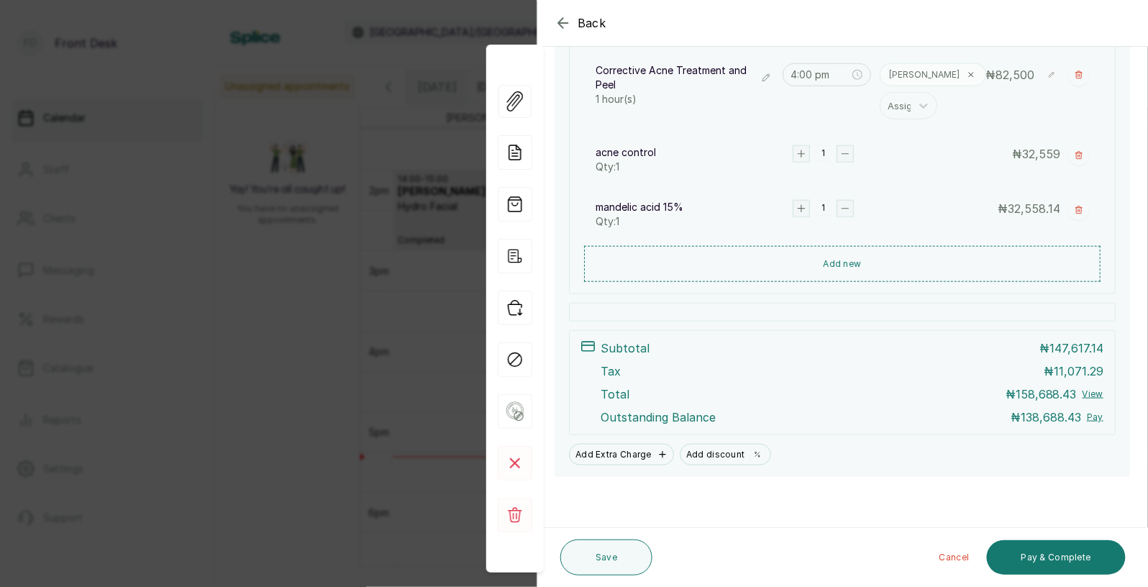
scroll to position [301, 0]
click at [356, 199] on div "Back Appointment Details Edit appointment Make changes to appointment details […" at bounding box center [574, 293] width 1148 height 587
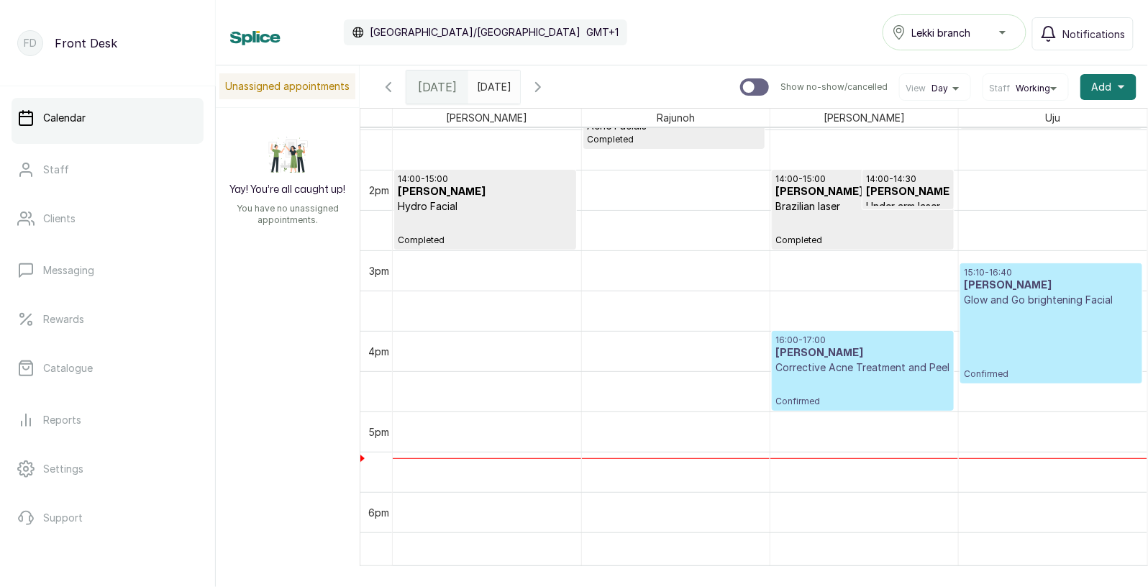
click at [492, 88] on input "[DATE]" at bounding box center [480, 83] width 23 height 24
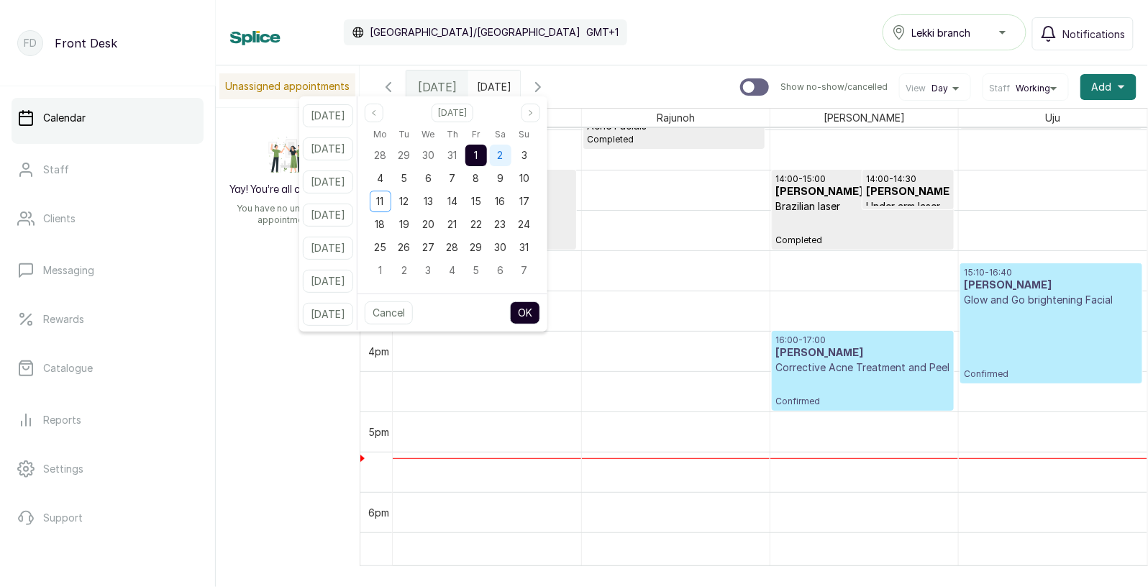
click at [504, 157] on span "2" at bounding box center [501, 155] width 6 height 12
click at [540, 309] on button "OK" at bounding box center [525, 312] width 30 height 23
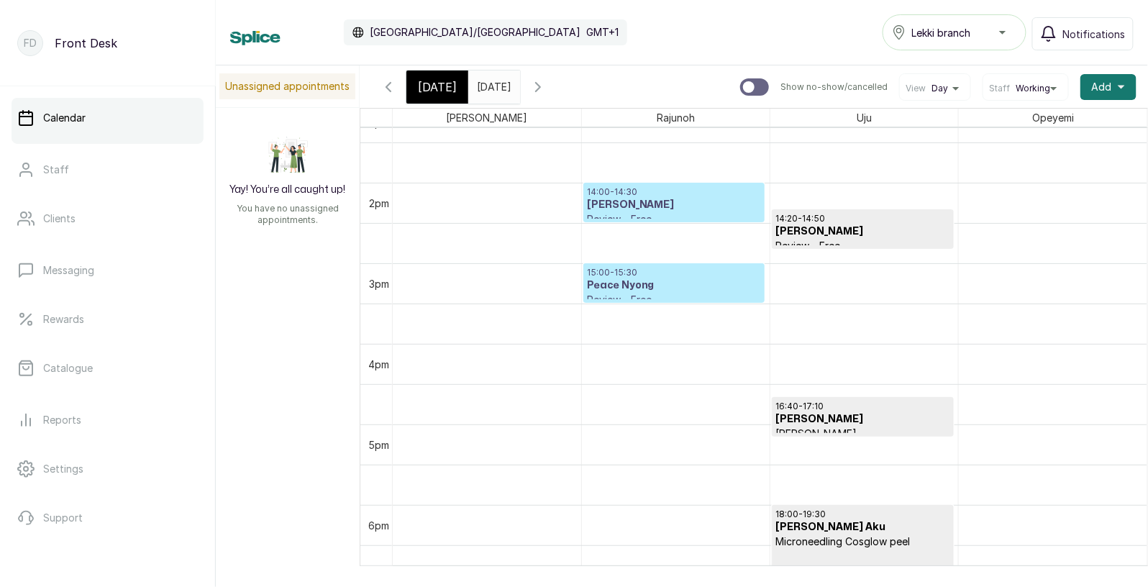
scroll to position [0, 0]
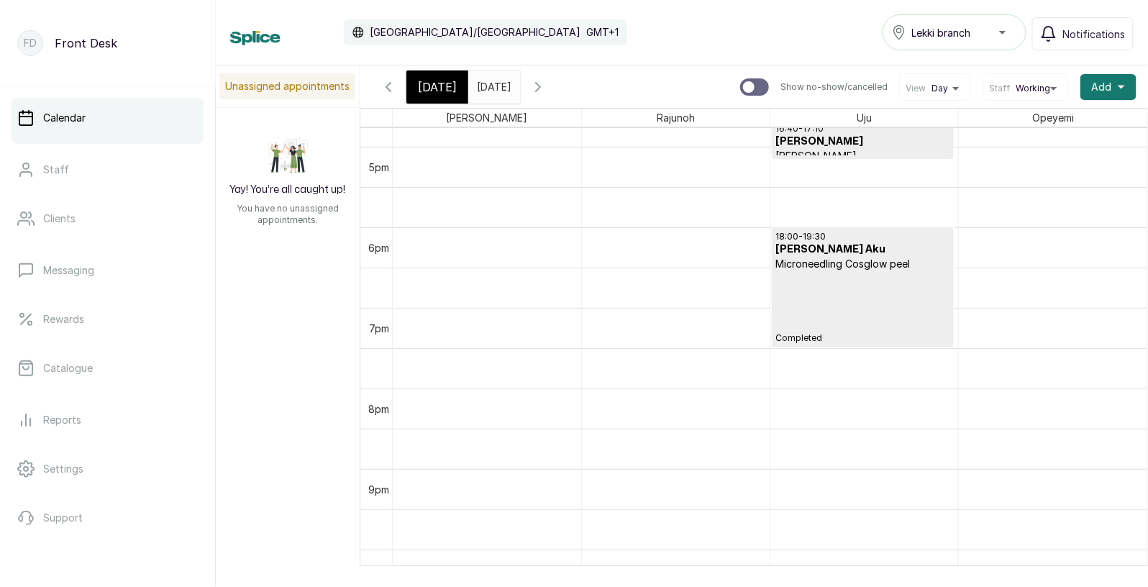
click at [492, 83] on input "[DATE]" at bounding box center [480, 83] width 23 height 24
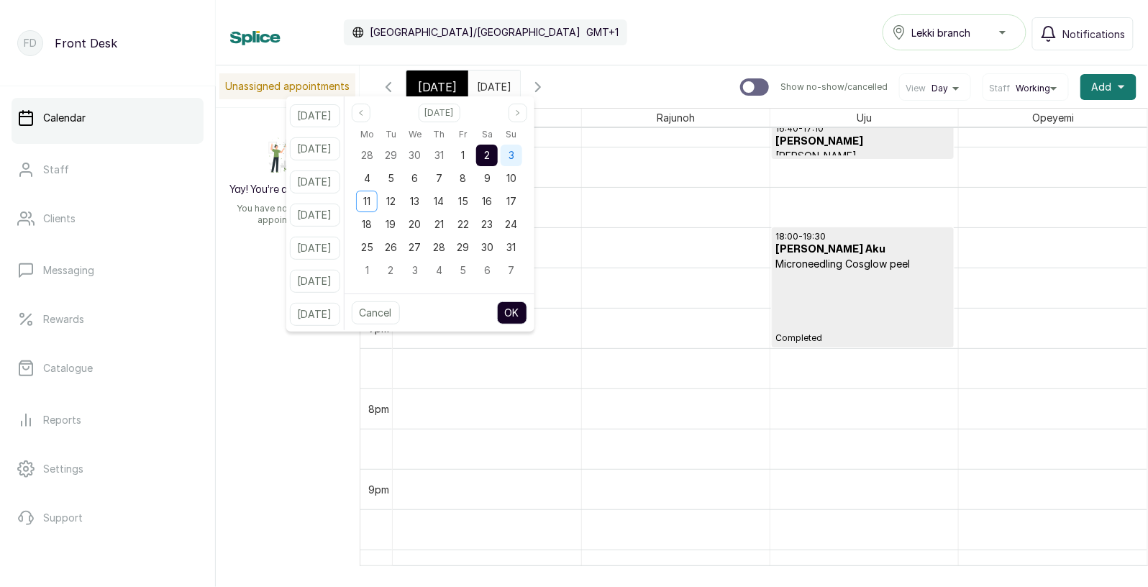
click at [514, 158] on span "3" at bounding box center [512, 155] width 6 height 12
click at [527, 310] on button "OK" at bounding box center [512, 312] width 30 height 23
type input "[DATE]"
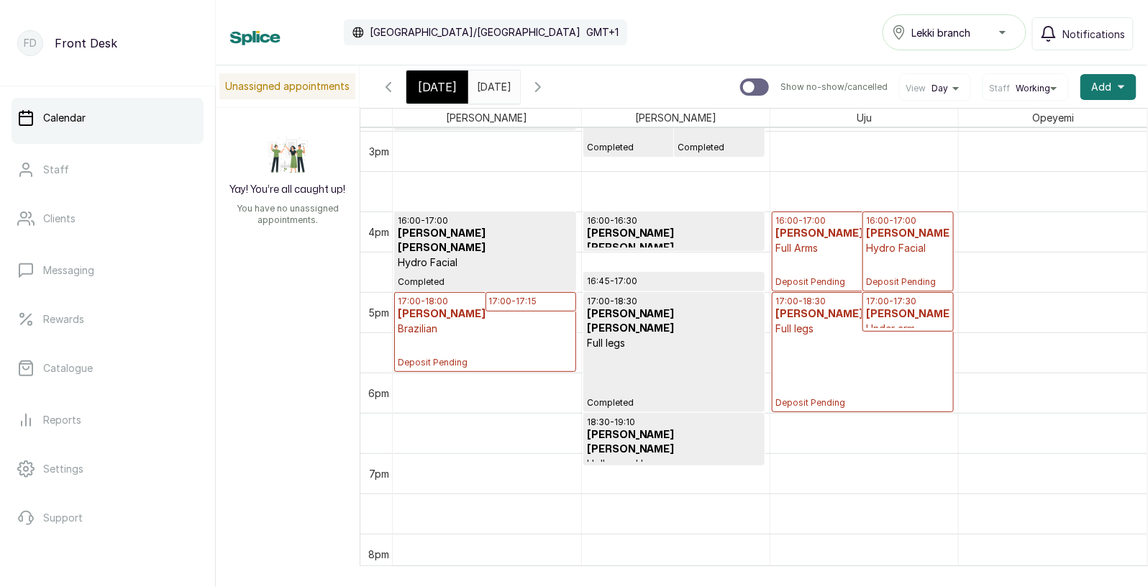
click at [823, 308] on h3 "[PERSON_NAME]" at bounding box center [863, 314] width 175 height 14
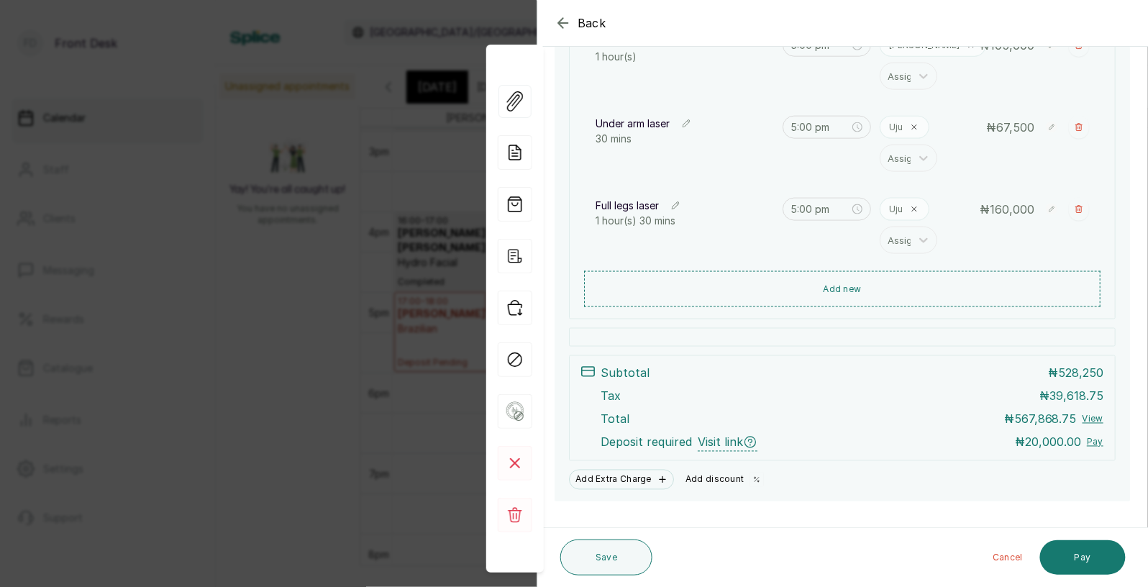
click at [712, 476] on button "Add discount" at bounding box center [725, 480] width 91 height 20
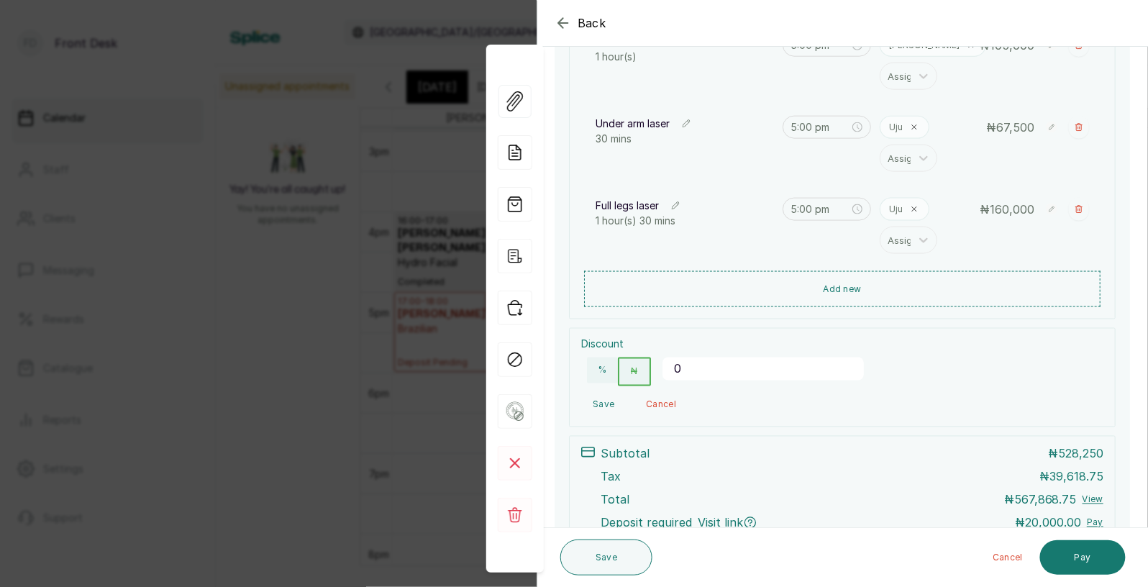
click at [704, 371] on input "0" at bounding box center [763, 369] width 201 height 23
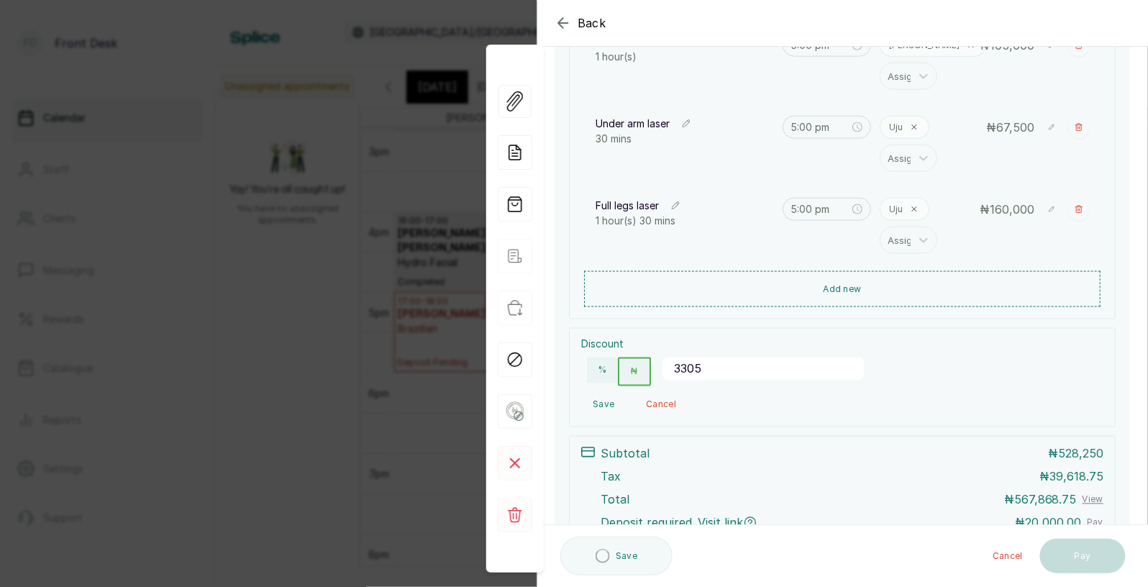
type input "33056"
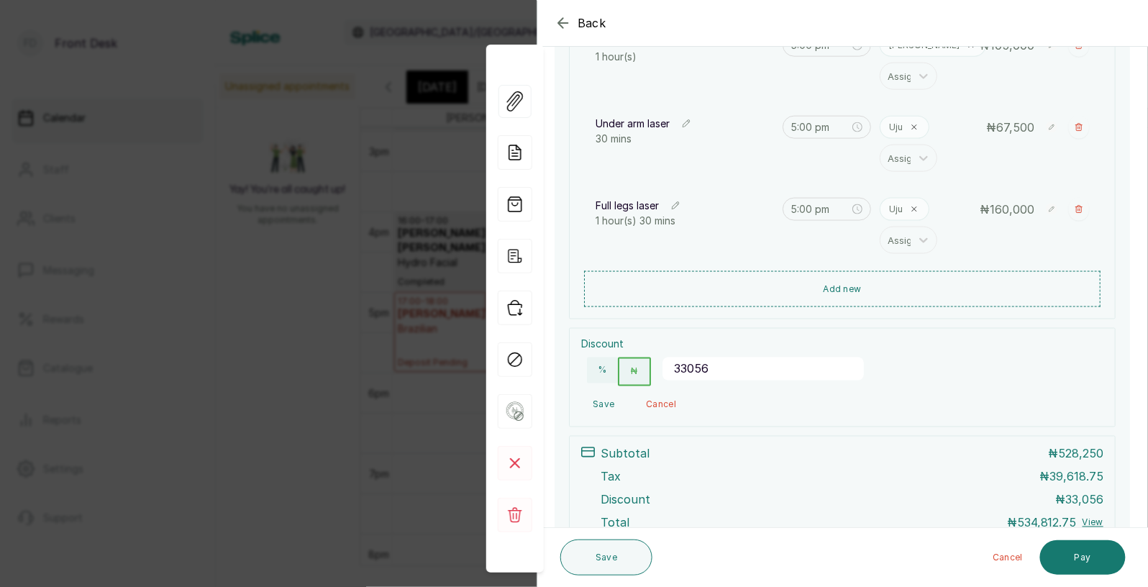
click at [601, 402] on button "Save" at bounding box center [603, 405] width 45 height 26
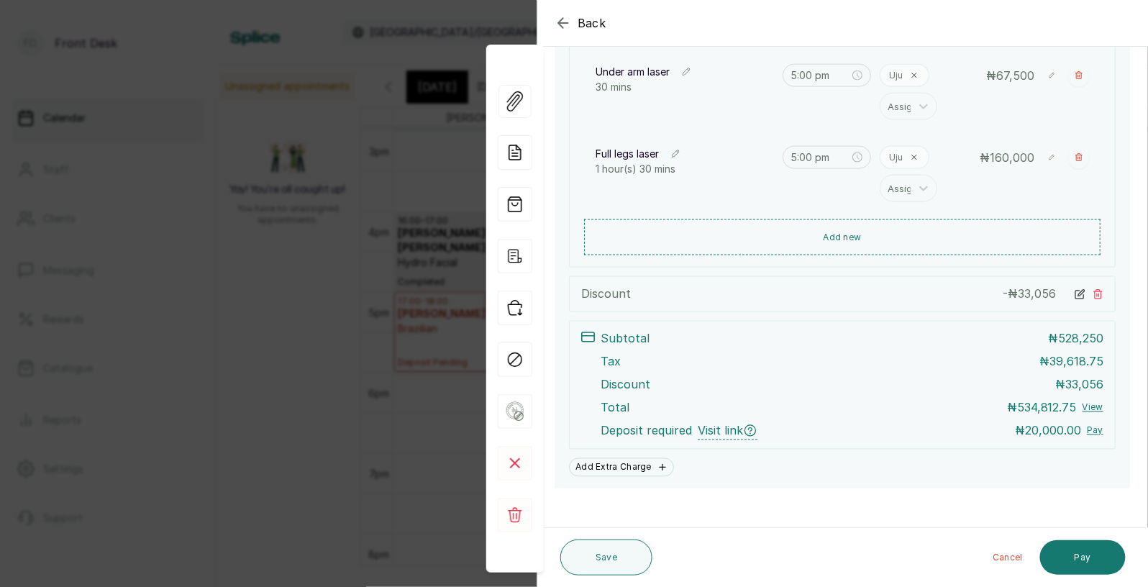
scroll to position [583, 0]
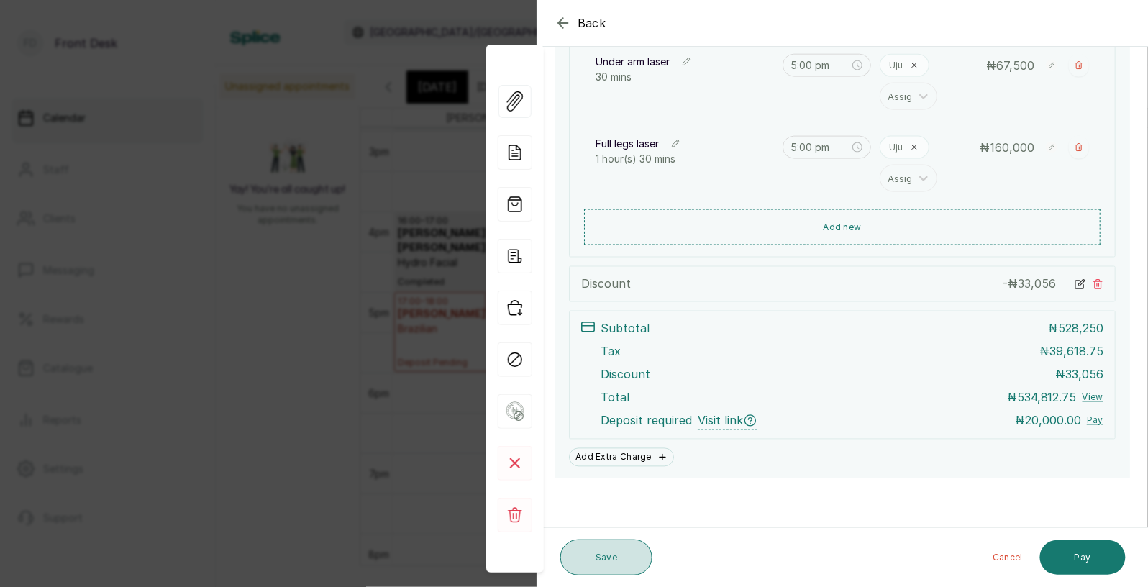
click at [610, 553] on button "Save" at bounding box center [606, 558] width 92 height 36
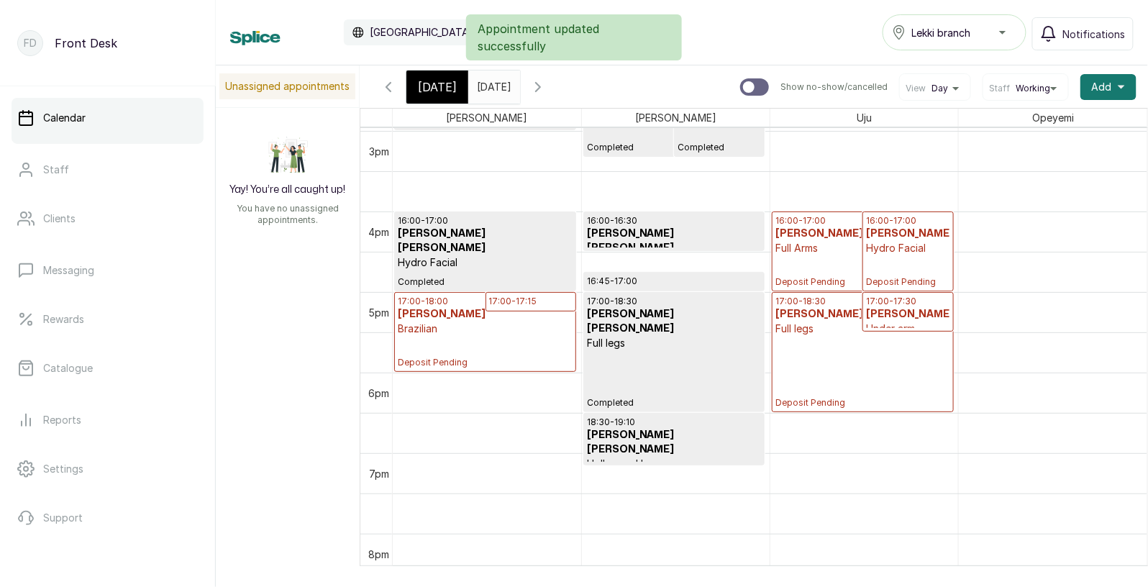
click at [855, 309] on h3 "[PERSON_NAME]" at bounding box center [863, 314] width 175 height 14
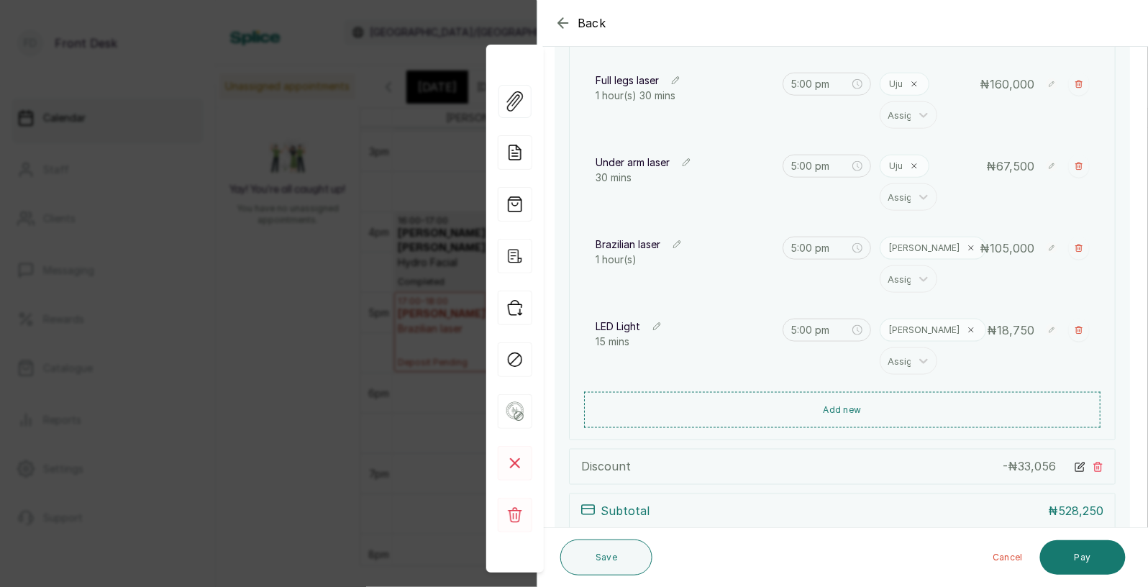
scroll to position [559, 0]
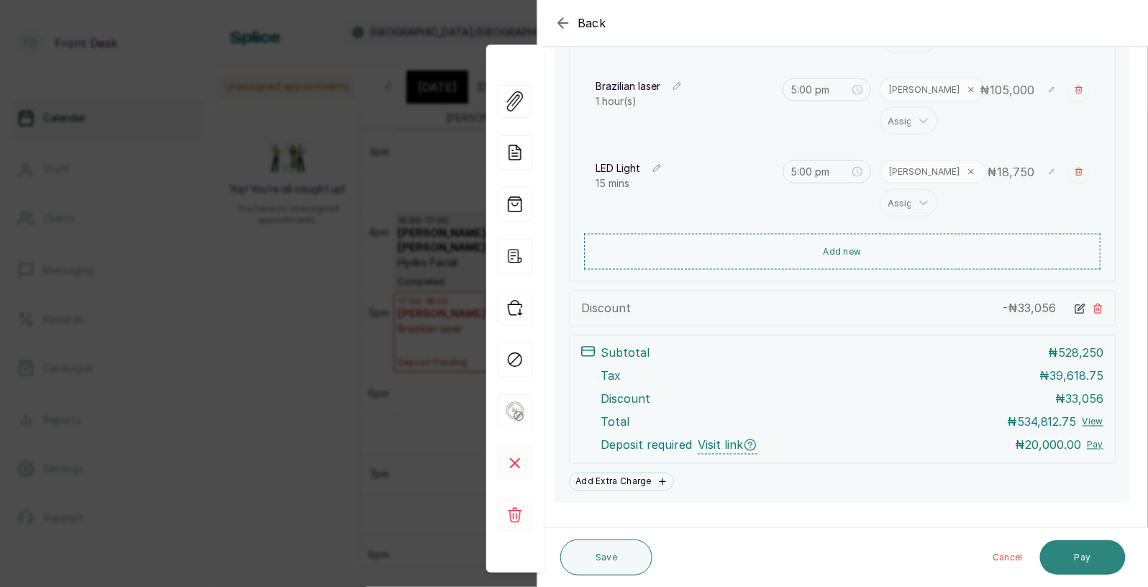
click at [1089, 555] on button "Pay" at bounding box center [1083, 557] width 86 height 35
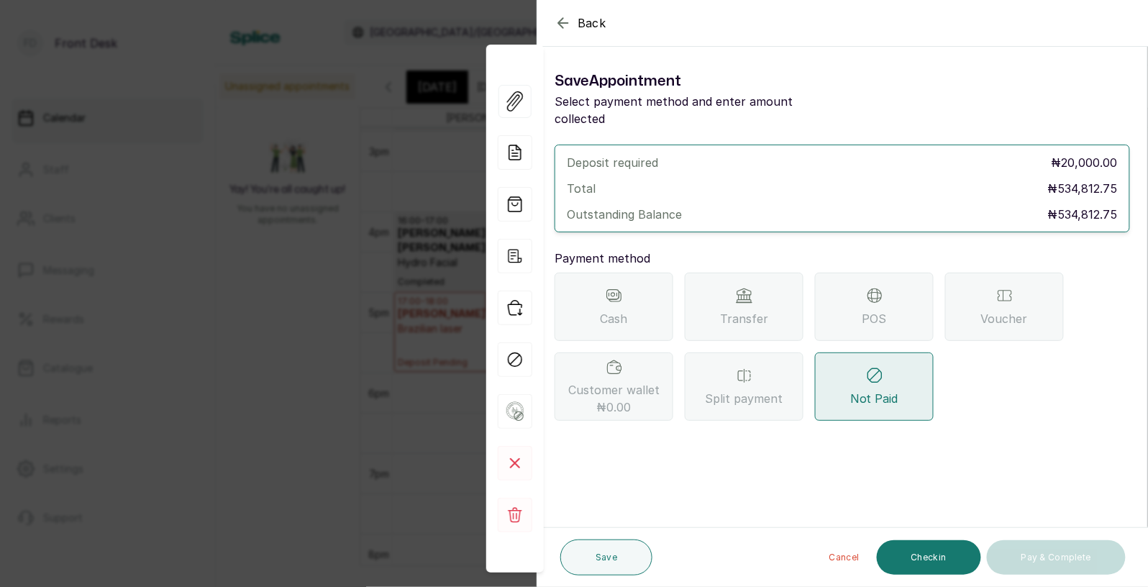
scroll to position [0, 0]
click at [760, 310] on span "Transfer" at bounding box center [744, 318] width 48 height 17
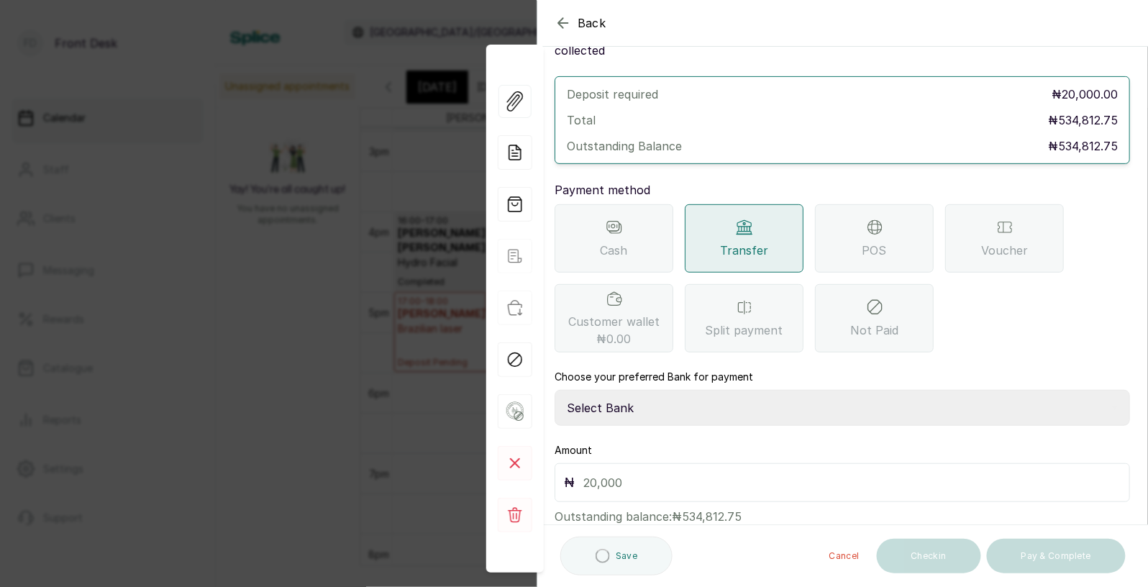
scroll to position [88, 0]
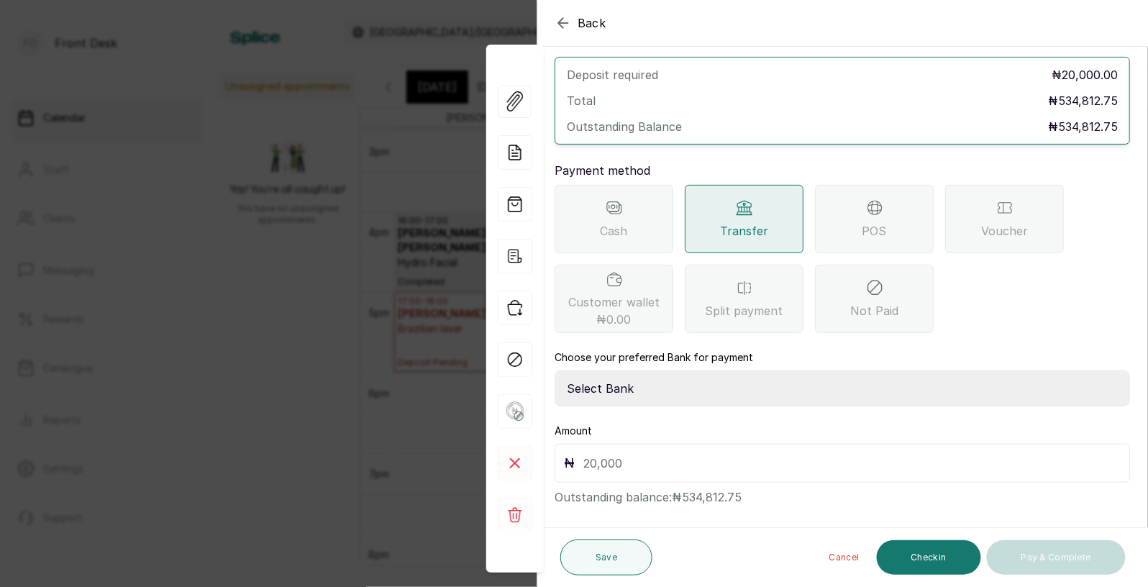
click at [670, 375] on select "Select Bank [PERSON_NAME] Fairmoney Microfinance Bank SKN ANALYTICS MED AESTH. …" at bounding box center [843, 388] width 576 height 36
select select "43272bc0-21c6-4b19-b9fb-c2093b8603c2"
click at [632, 453] on input "text" at bounding box center [851, 463] width 537 height 20
type input "20,000"
click at [606, 564] on button "Save" at bounding box center [606, 558] width 92 height 36
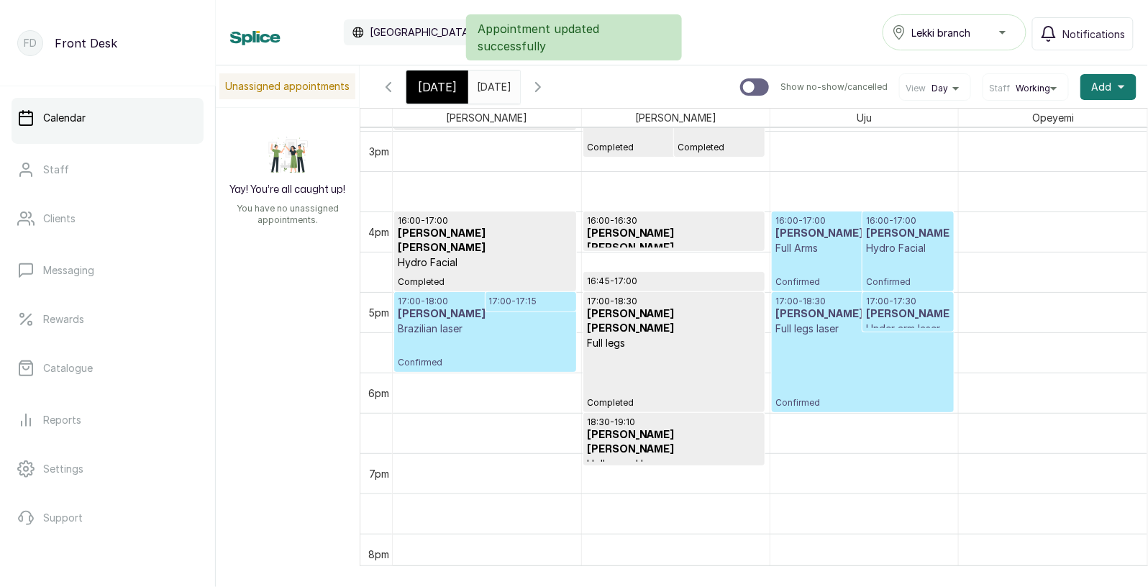
click at [837, 283] on span "Confirmed" at bounding box center [863, 282] width 175 height 12
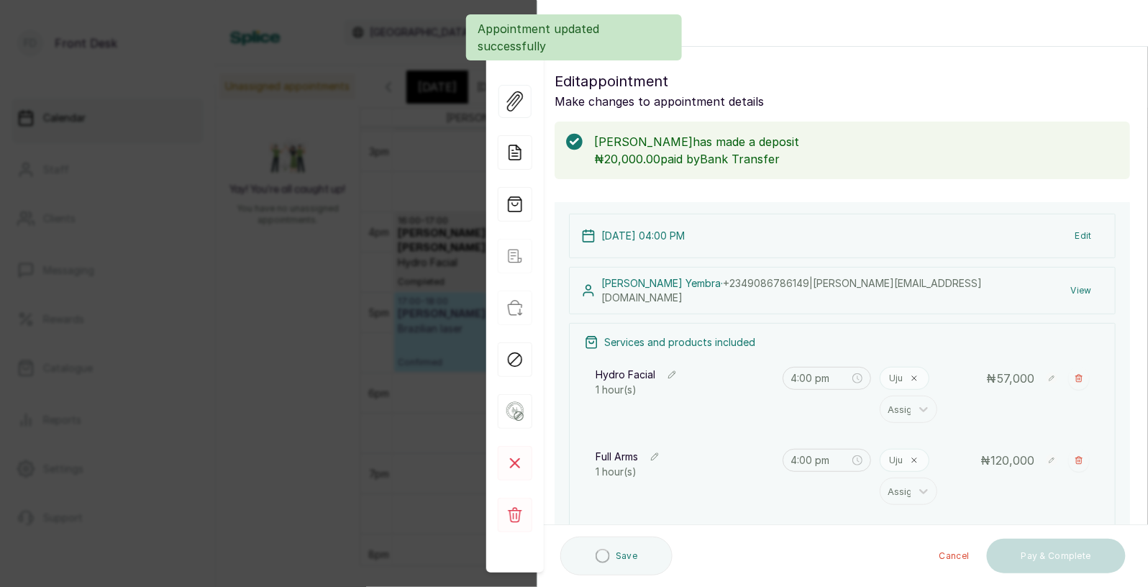
scroll to position [640, 0]
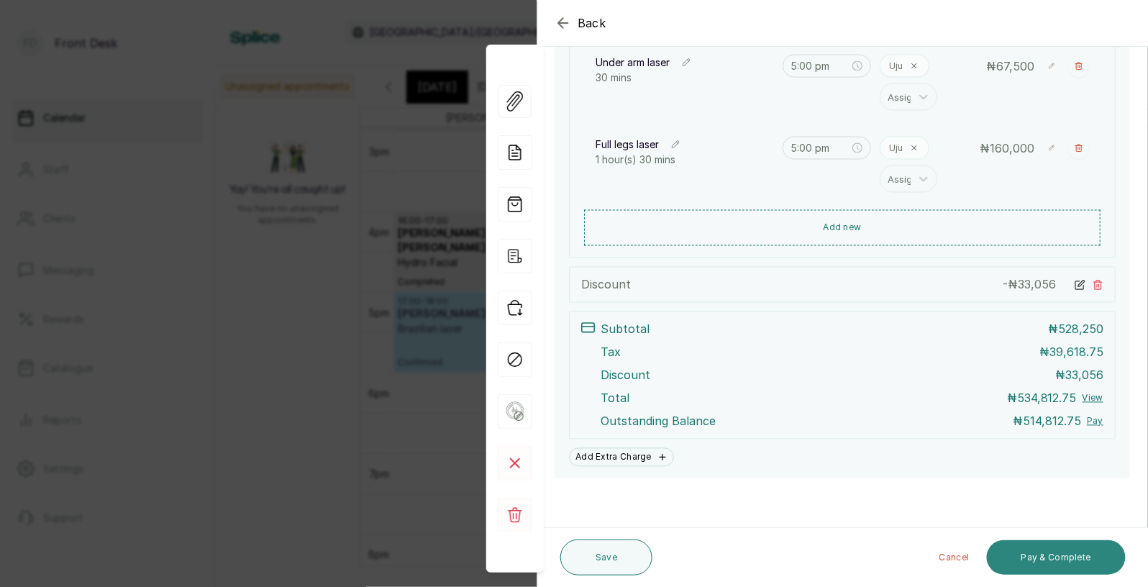
click at [1054, 558] on button "Pay & Complete" at bounding box center [1056, 557] width 139 height 35
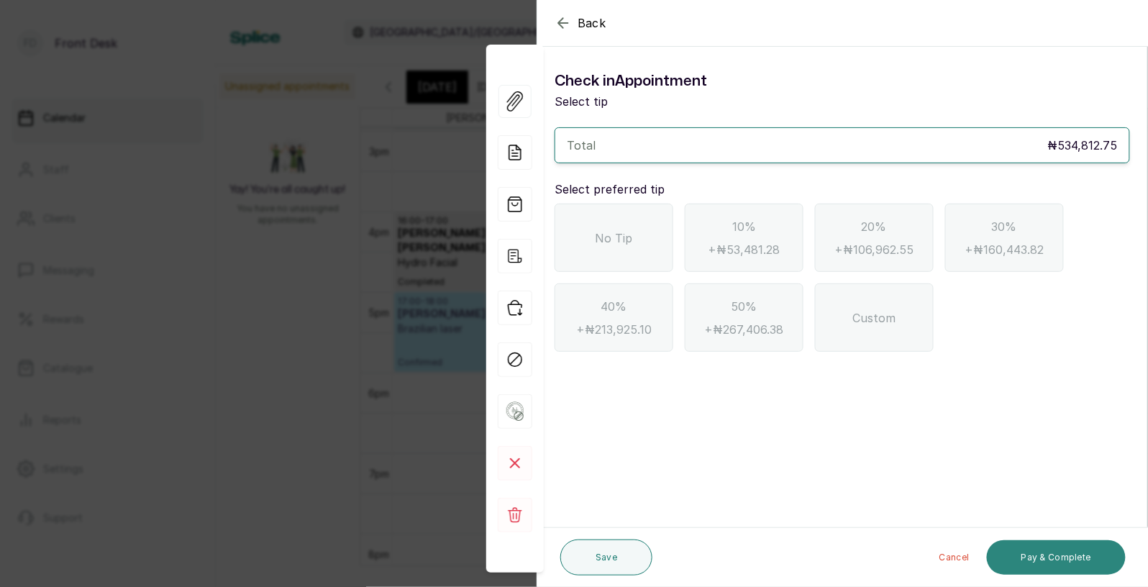
scroll to position [0, 0]
click at [600, 250] on div "No Tip" at bounding box center [614, 238] width 119 height 68
click at [1052, 558] on button "Pay & Complete" at bounding box center [1056, 557] width 139 height 35
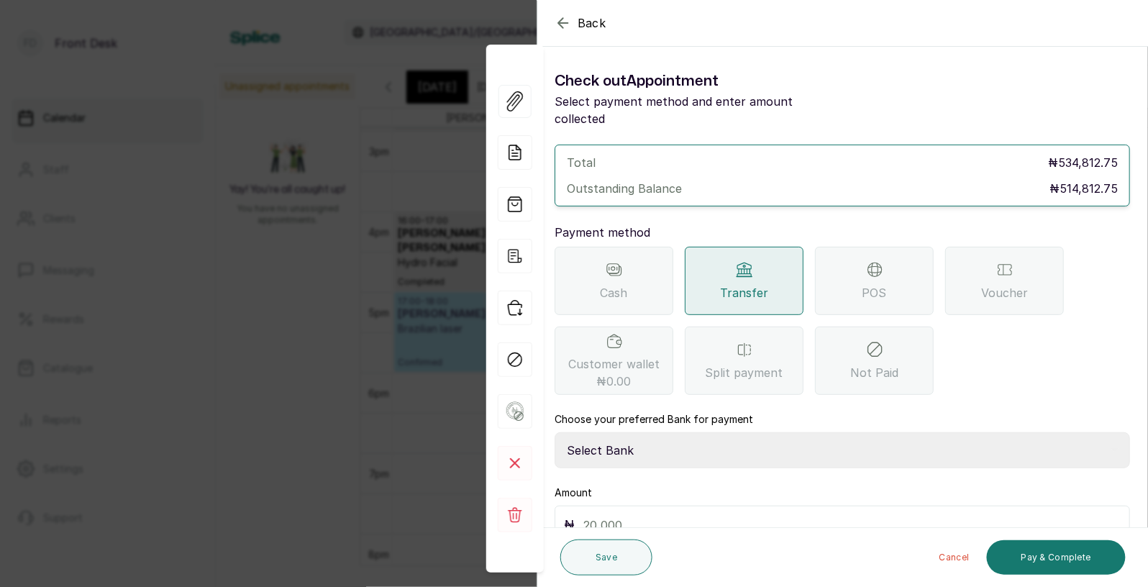
scroll to position [61, 0]
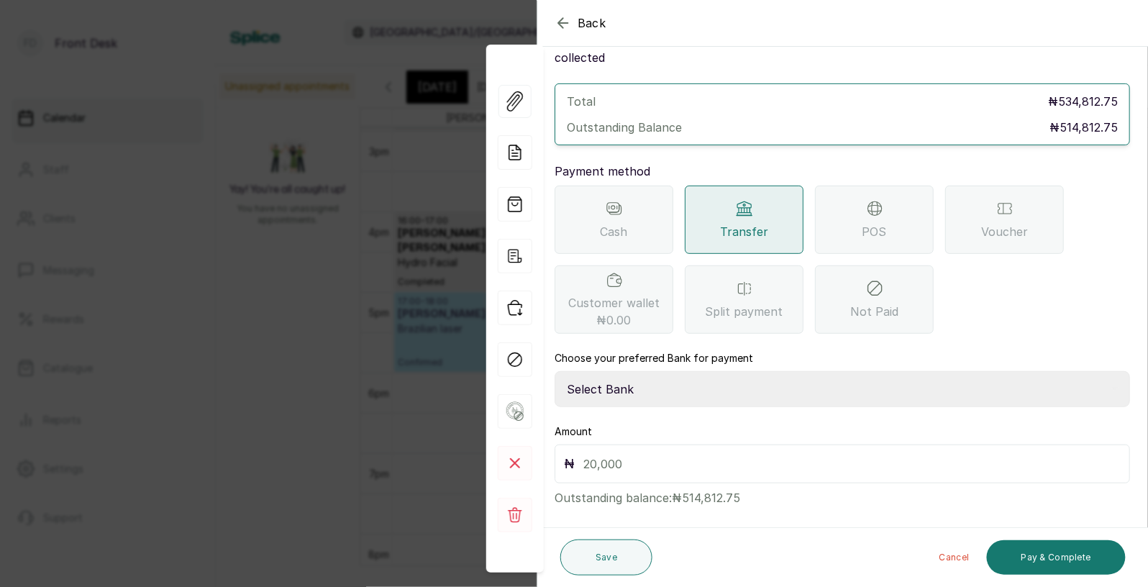
click at [621, 381] on select "Select Bank [PERSON_NAME] Fairmoney Microfinance Bank SKN ANALYTICS MED AESTH. …" at bounding box center [843, 389] width 576 height 36
select select "43272bc0-21c6-4b19-b9fb-c2093b8603c2"
click at [624, 454] on input "text" at bounding box center [851, 464] width 537 height 20
type input "514,812.75"
click at [1050, 558] on button "Pay & Complete" at bounding box center [1056, 557] width 139 height 35
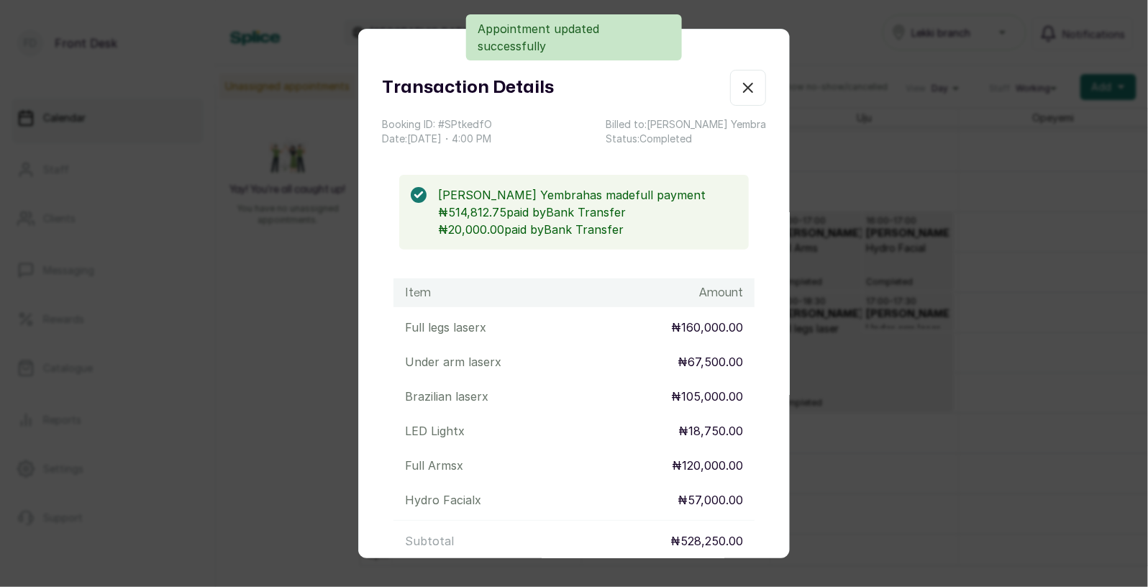
scroll to position [204, 0]
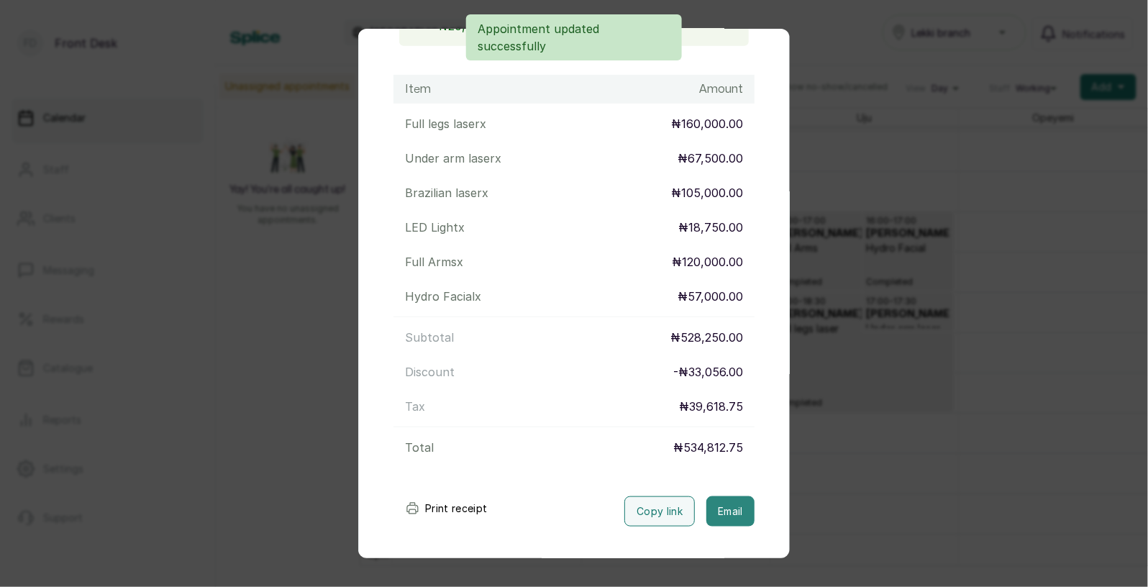
click at [724, 509] on button "Email" at bounding box center [730, 511] width 48 height 30
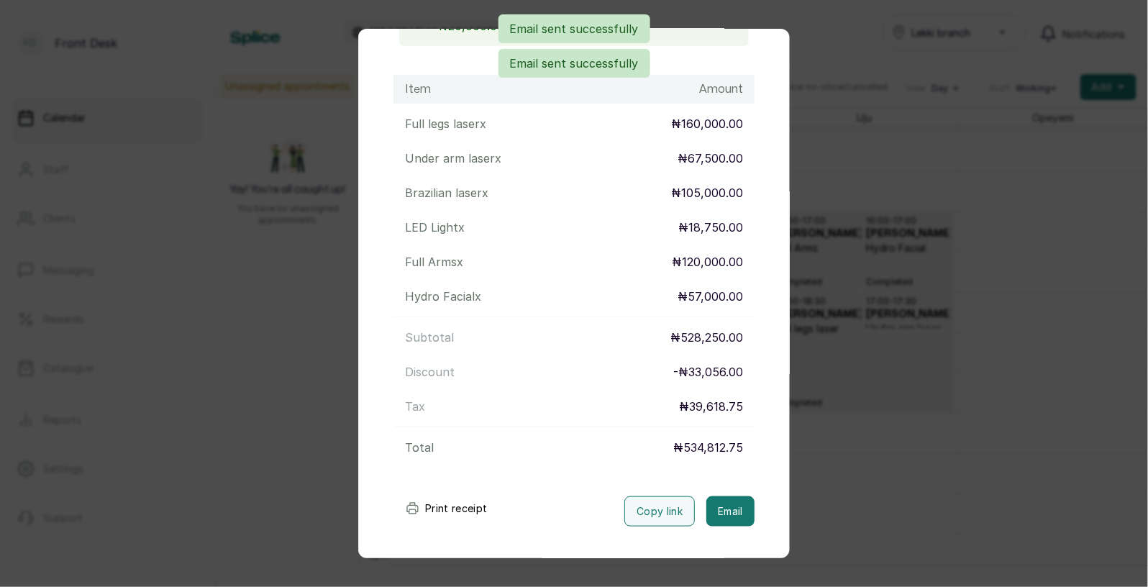
click at [846, 460] on div "Transaction Details Booking ID: # SPtkedfO Date: [DATE] ・ 4:00 PM Billed to: [P…" at bounding box center [574, 293] width 1148 height 587
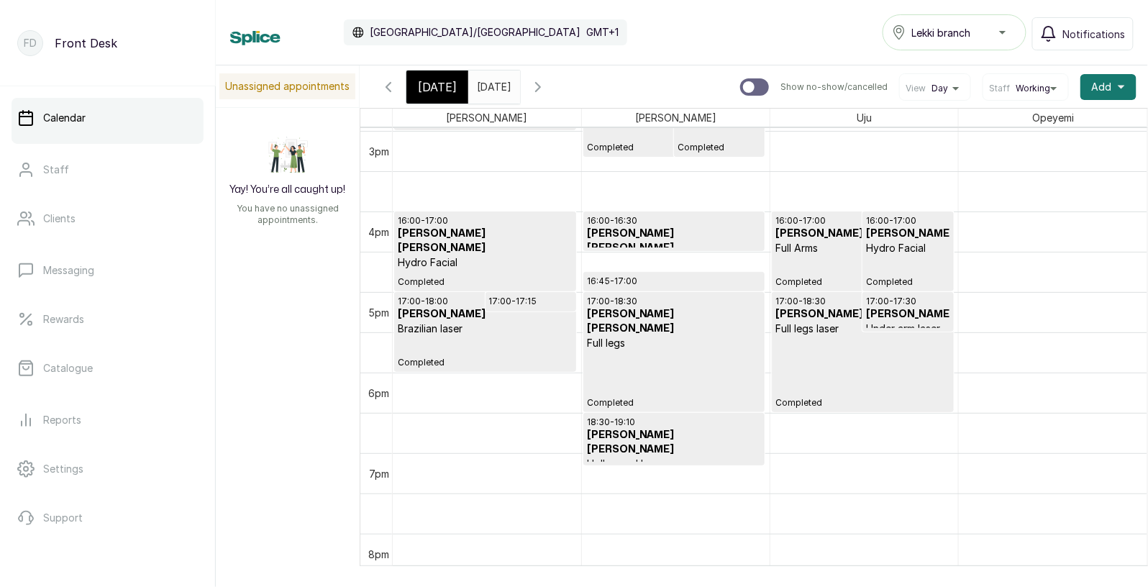
click at [492, 82] on input "[DATE]" at bounding box center [480, 83] width 23 height 24
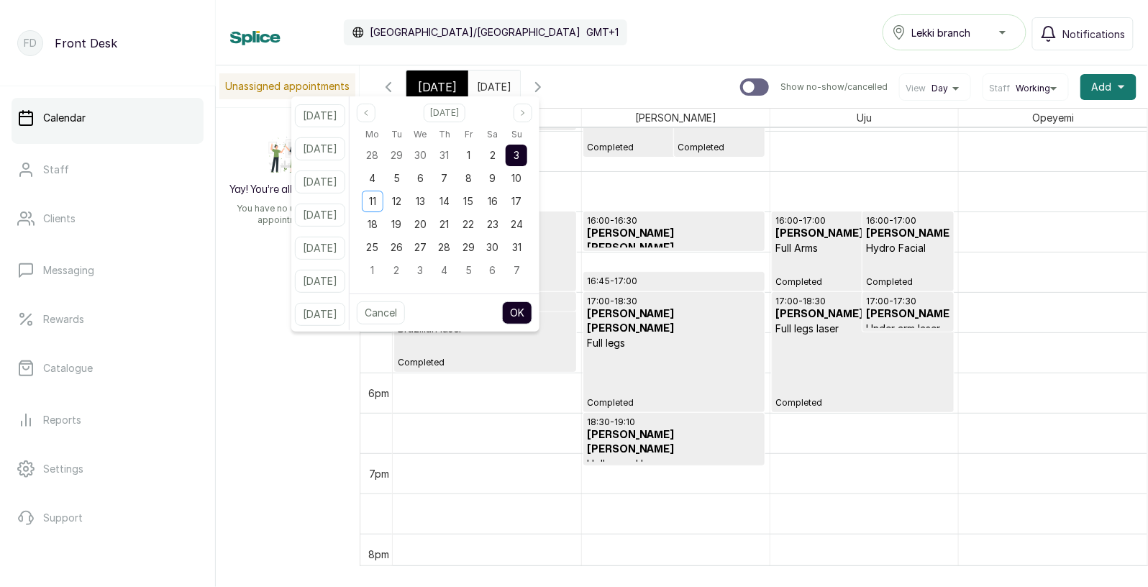
click at [440, 88] on span "[DATE]" at bounding box center [437, 86] width 39 height 17
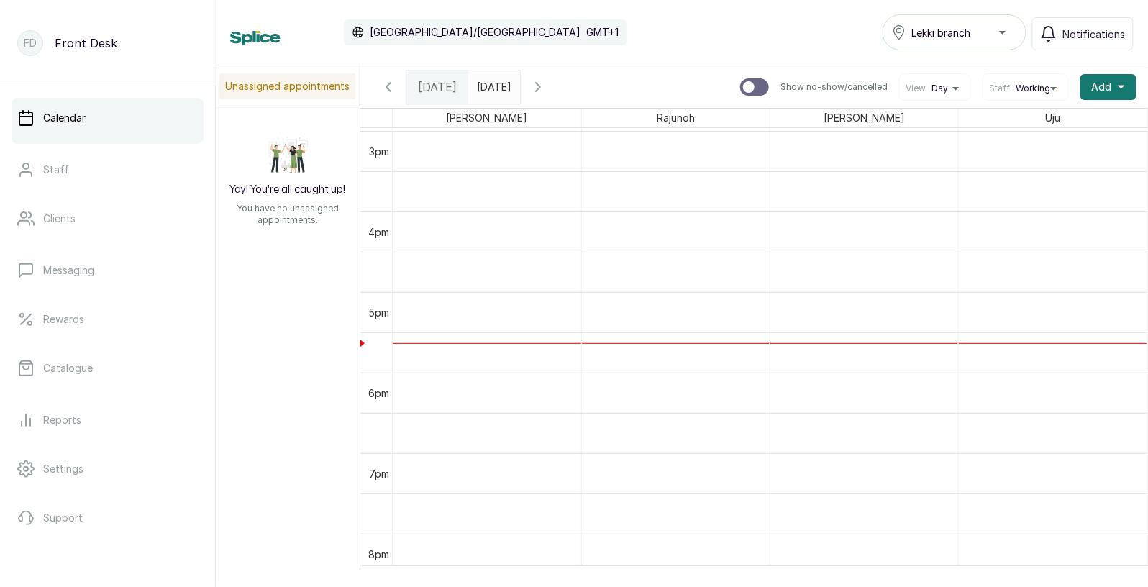
scroll to position [483, 0]
